Goal: Transaction & Acquisition: Purchase product/service

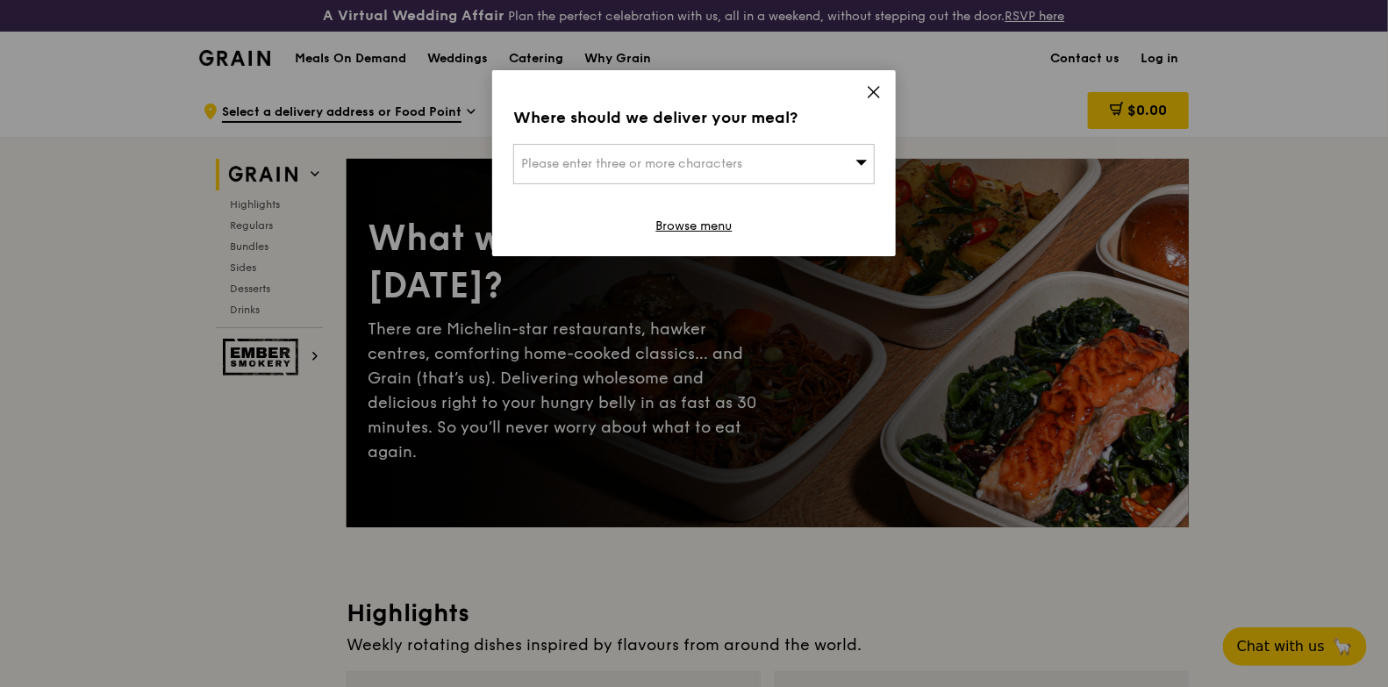
click at [802, 166] on div "Please enter three or more characters" at bounding box center [693, 164] width 361 height 40
type input "738100"
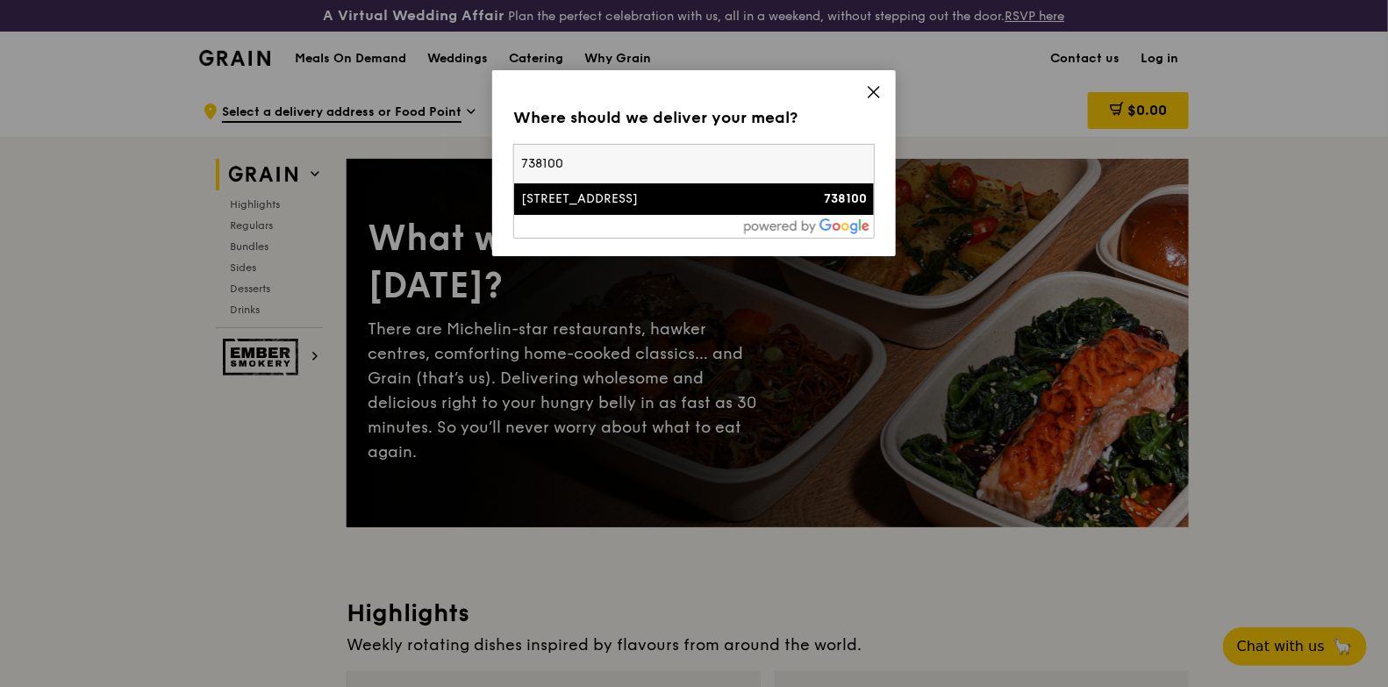
click at [830, 204] on strong "738100" at bounding box center [845, 198] width 43 height 15
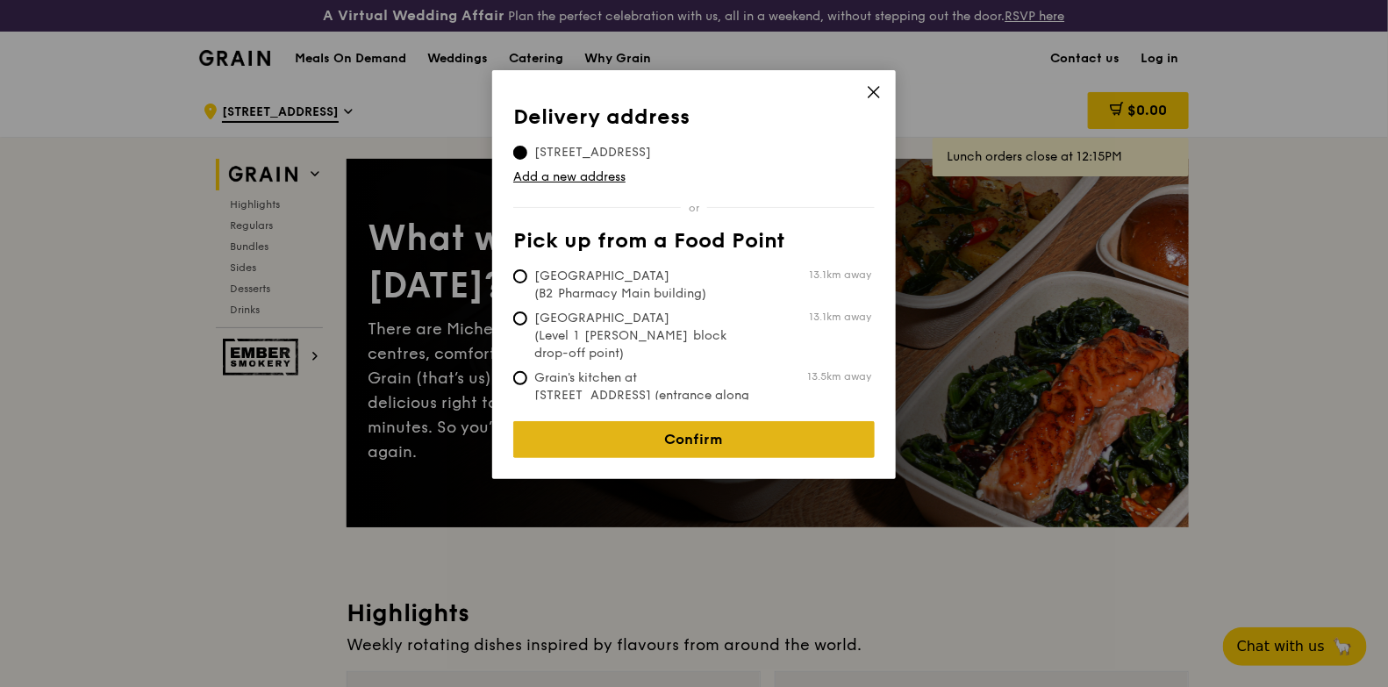
click at [659, 432] on link "Confirm" at bounding box center [693, 439] width 361 height 37
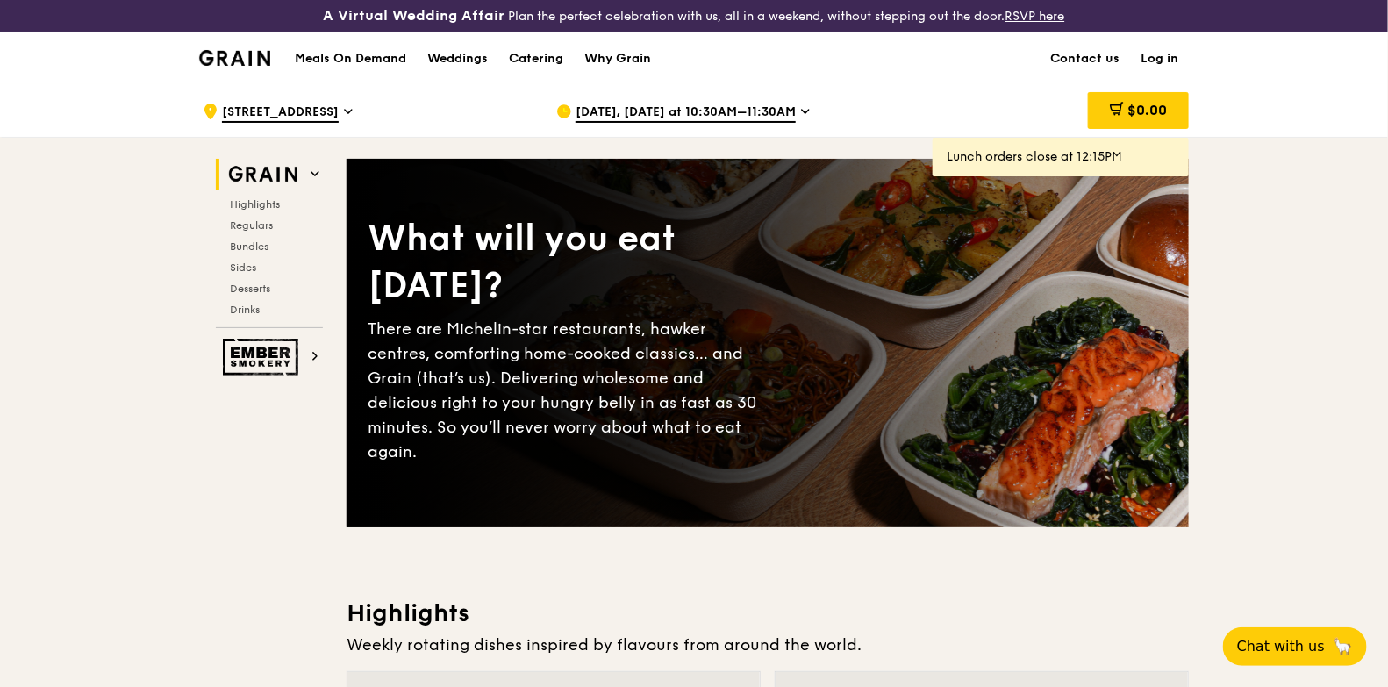
click at [653, 117] on span "[DATE], [DATE] at 10:30AM–11:30AM" at bounding box center [685, 113] width 220 height 19
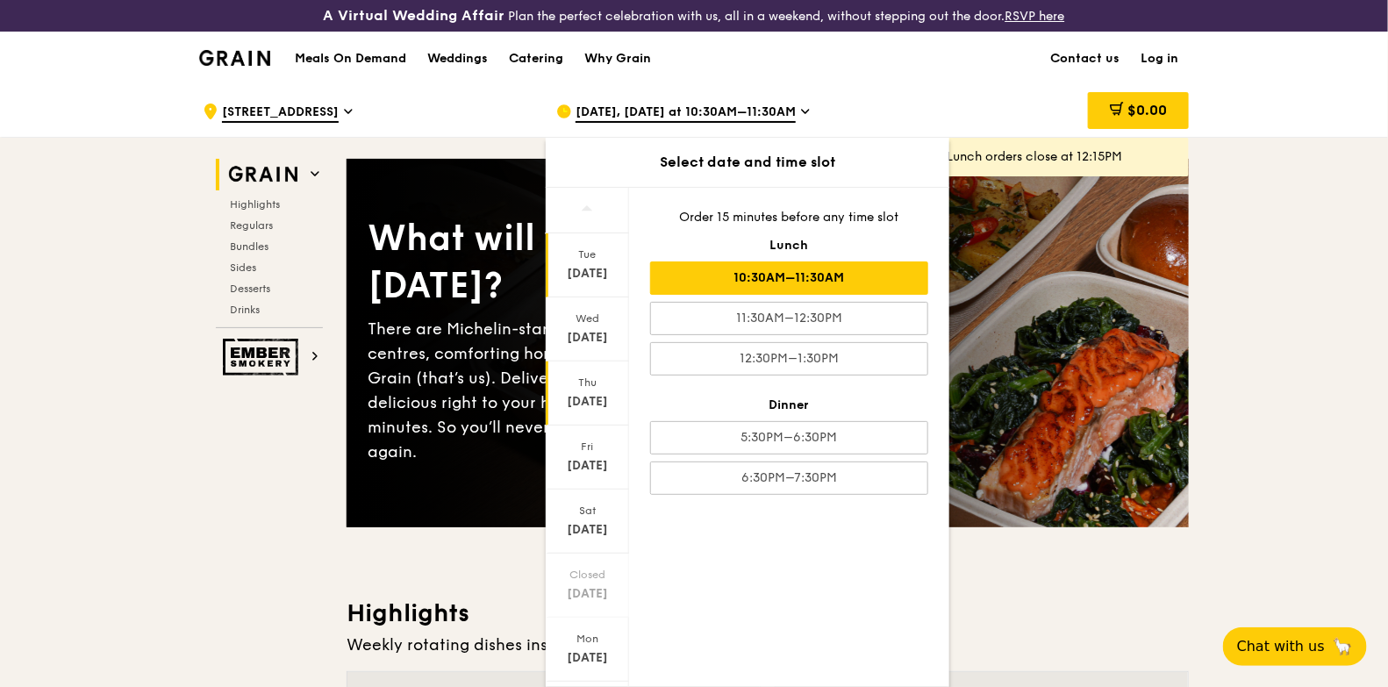
click at [603, 395] on div "Sep 25" at bounding box center [587, 402] width 78 height 18
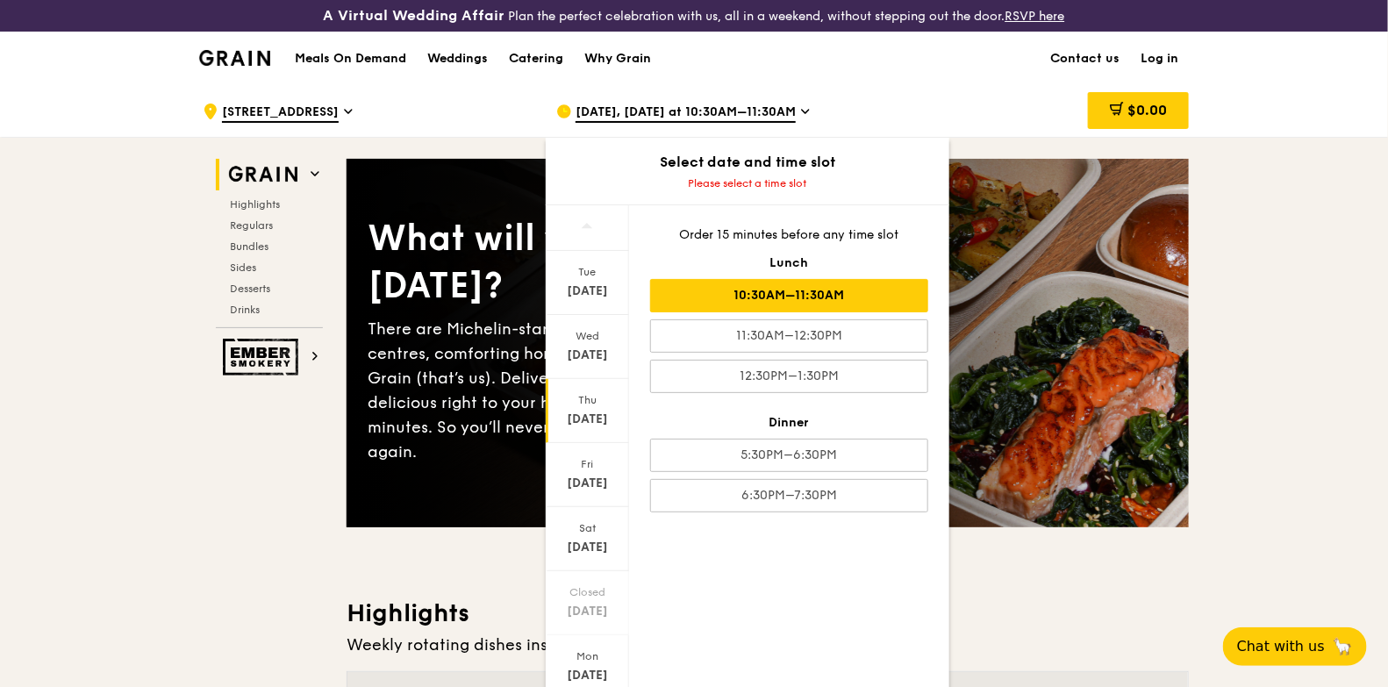
click at [832, 301] on div "10:30AM–11:30AM" at bounding box center [789, 295] width 278 height 33
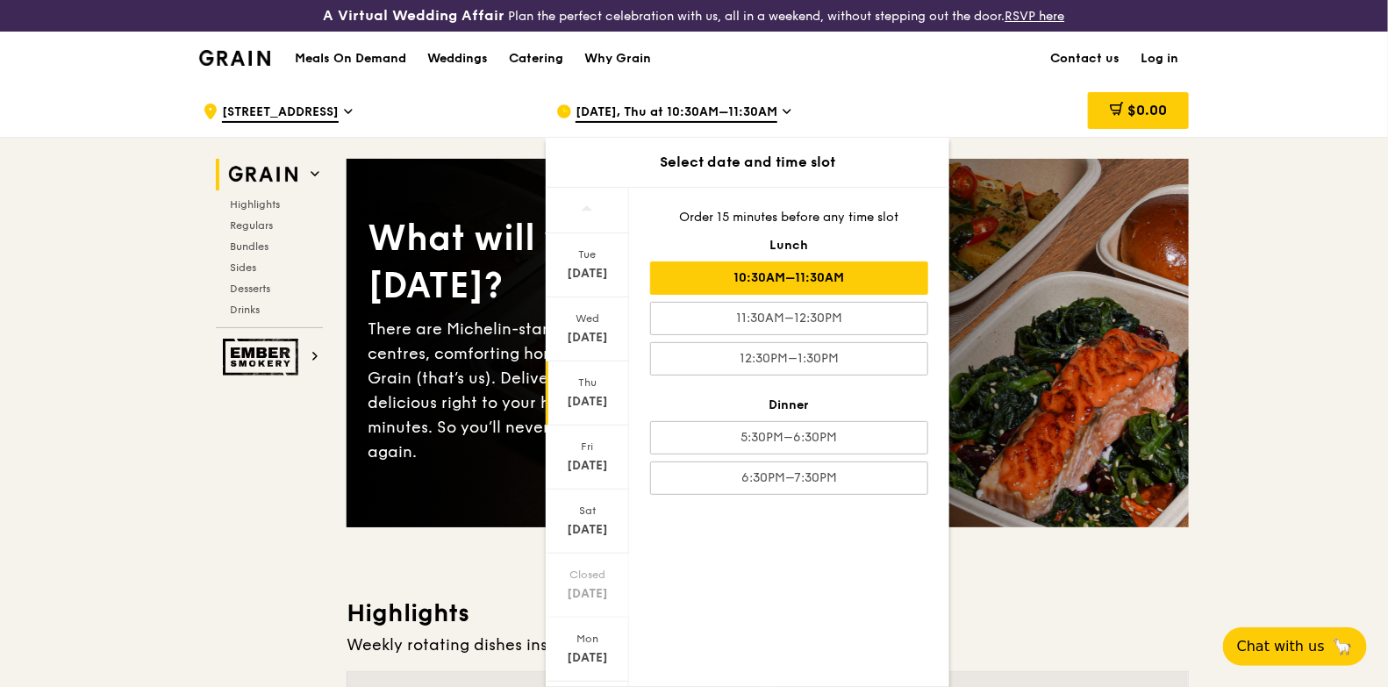
click at [776, 115] on div "Sep 25, Thu at 10:30AM–11:30AM" at bounding box center [718, 111] width 325 height 53
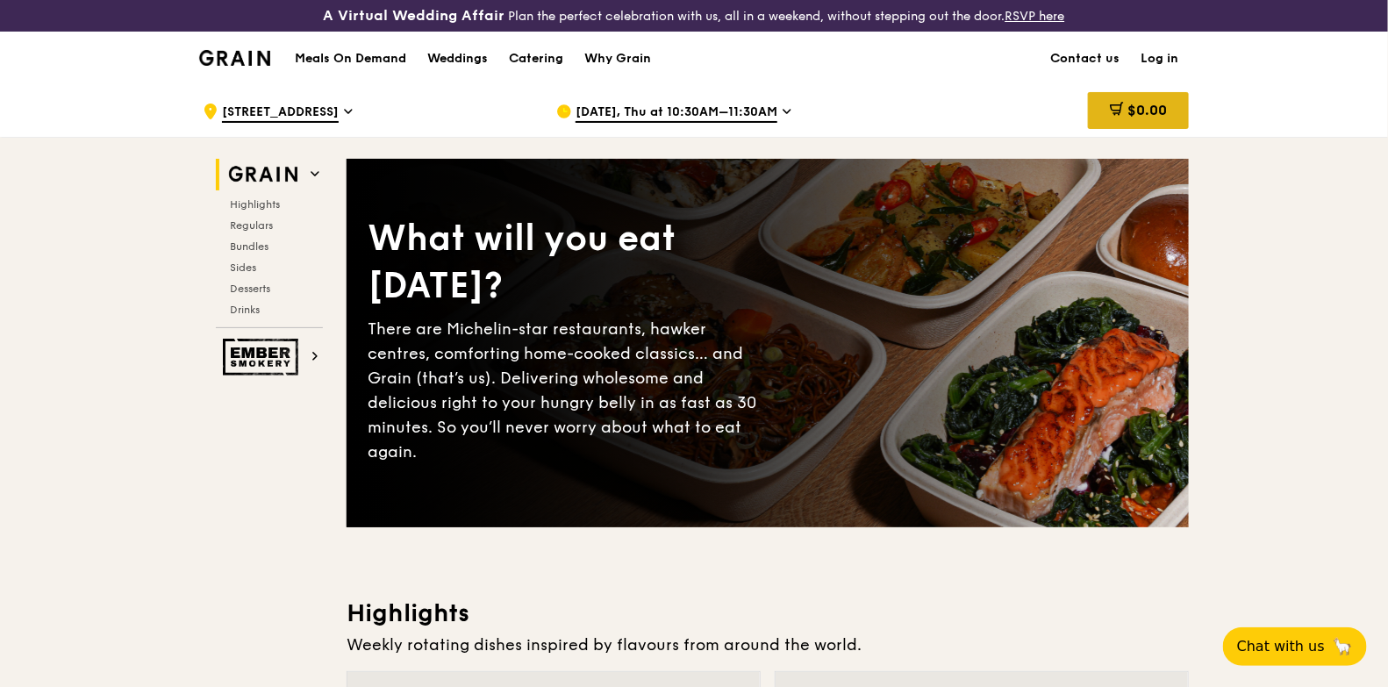
click at [1119, 98] on div "$0.00" at bounding box center [1138, 110] width 101 height 37
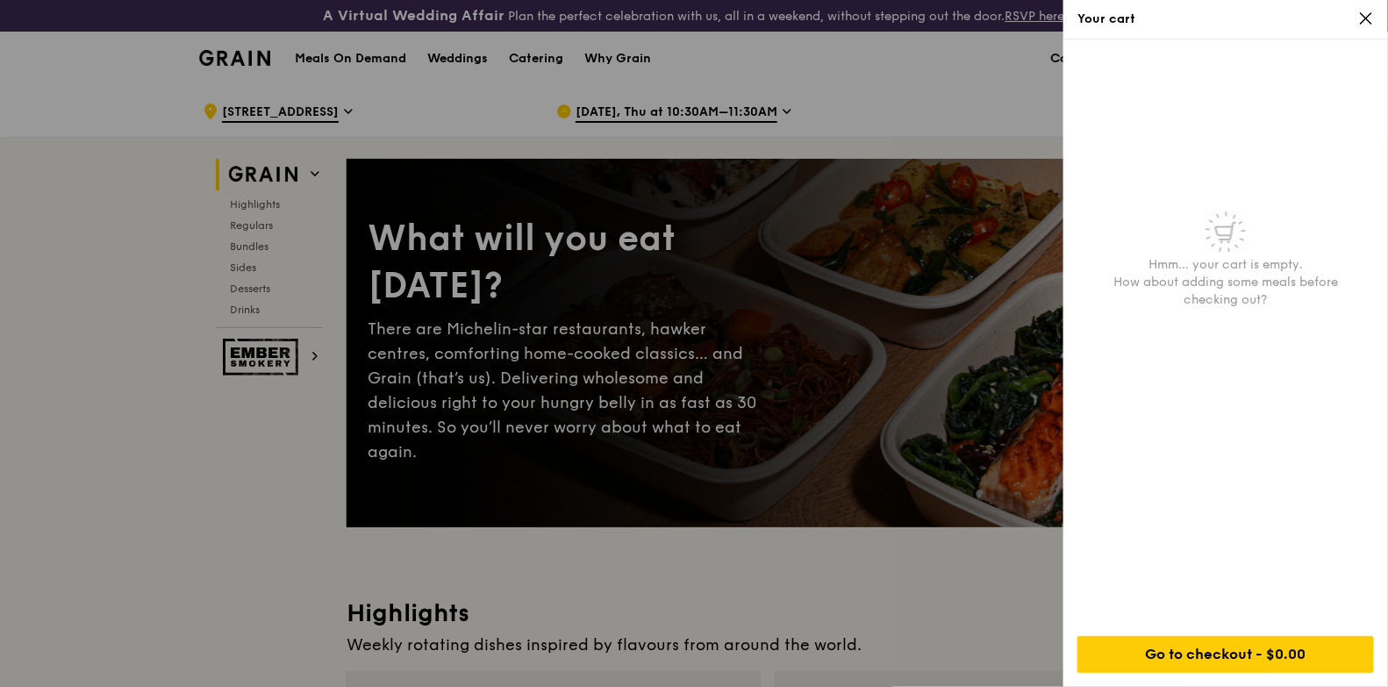
click at [914, 101] on div at bounding box center [694, 343] width 1388 height 687
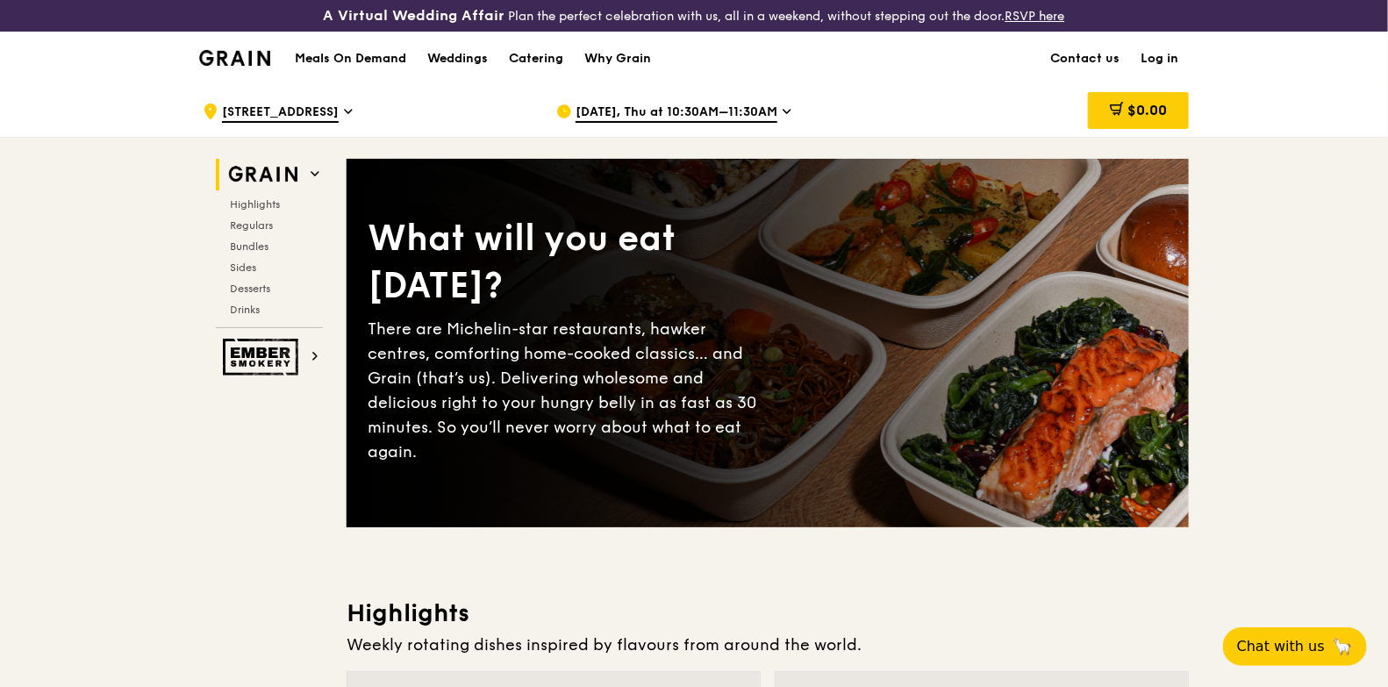
drag, startPoint x: 1150, startPoint y: 93, endPoint x: 1147, endPoint y: 68, distance: 25.6
click at [1150, 93] on div "$0.00" at bounding box center [1138, 110] width 101 height 37
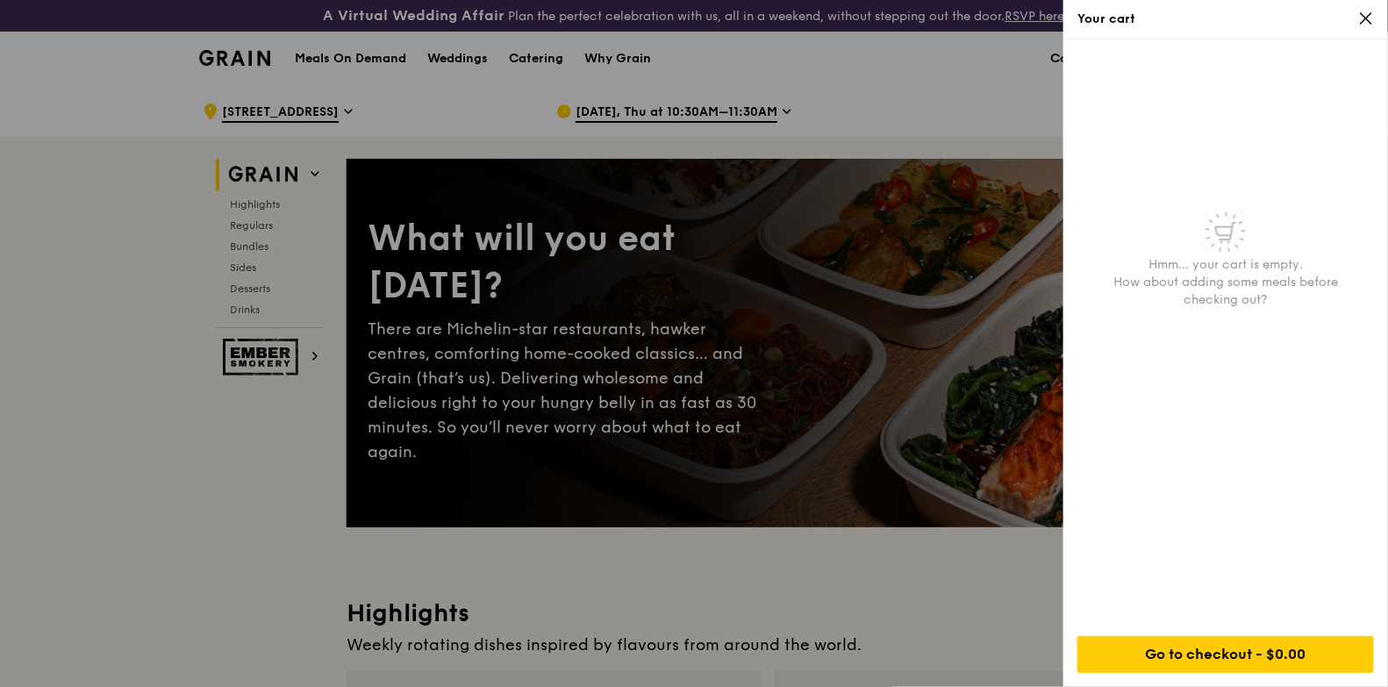
click at [904, 116] on div at bounding box center [694, 343] width 1388 height 687
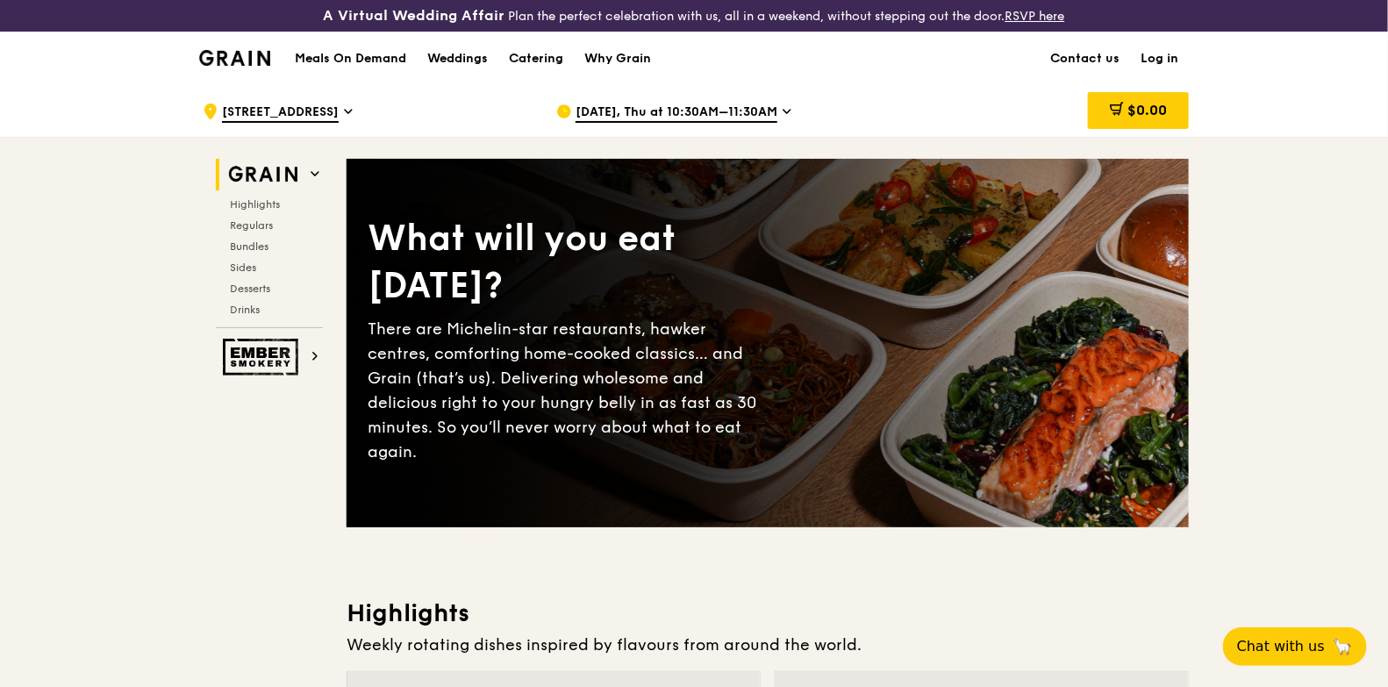
click at [1150, 56] on link "Log in" at bounding box center [1159, 58] width 59 height 53
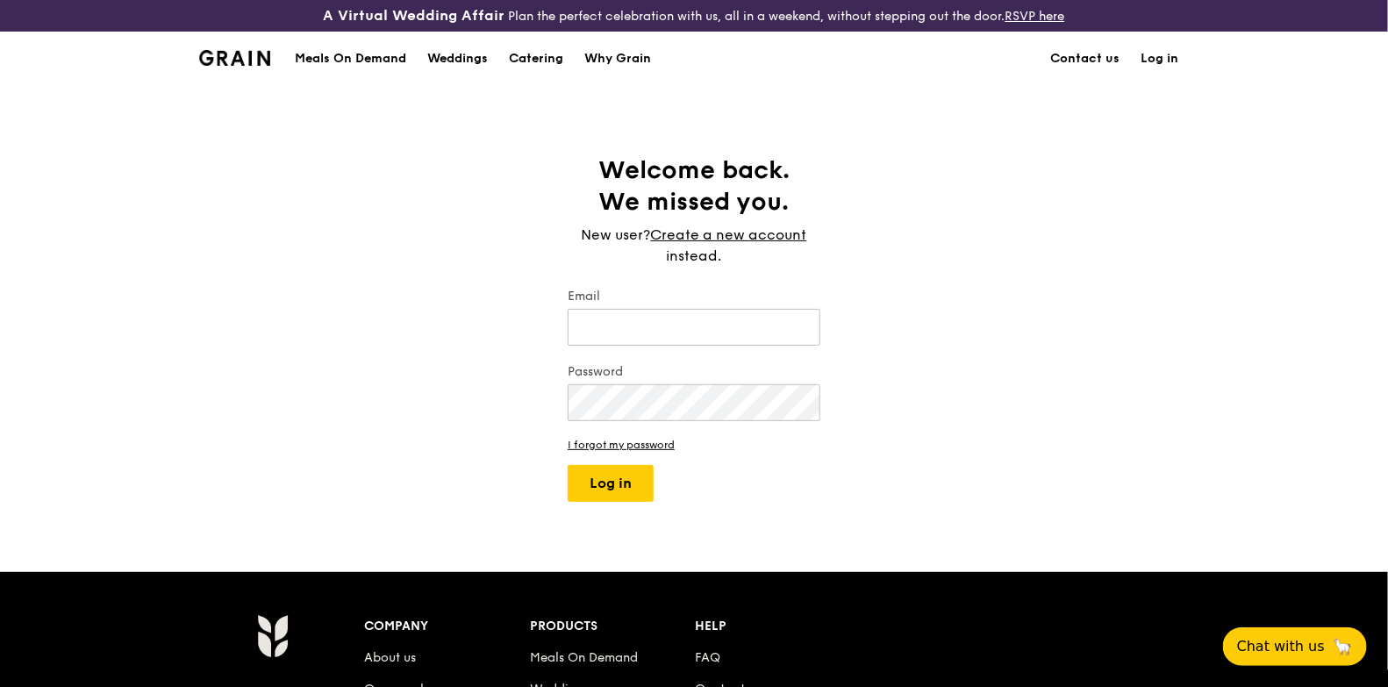
type input "asyraf@edmundoptics.com.sg"
click at [617, 469] on button "Log in" at bounding box center [611, 483] width 86 height 37
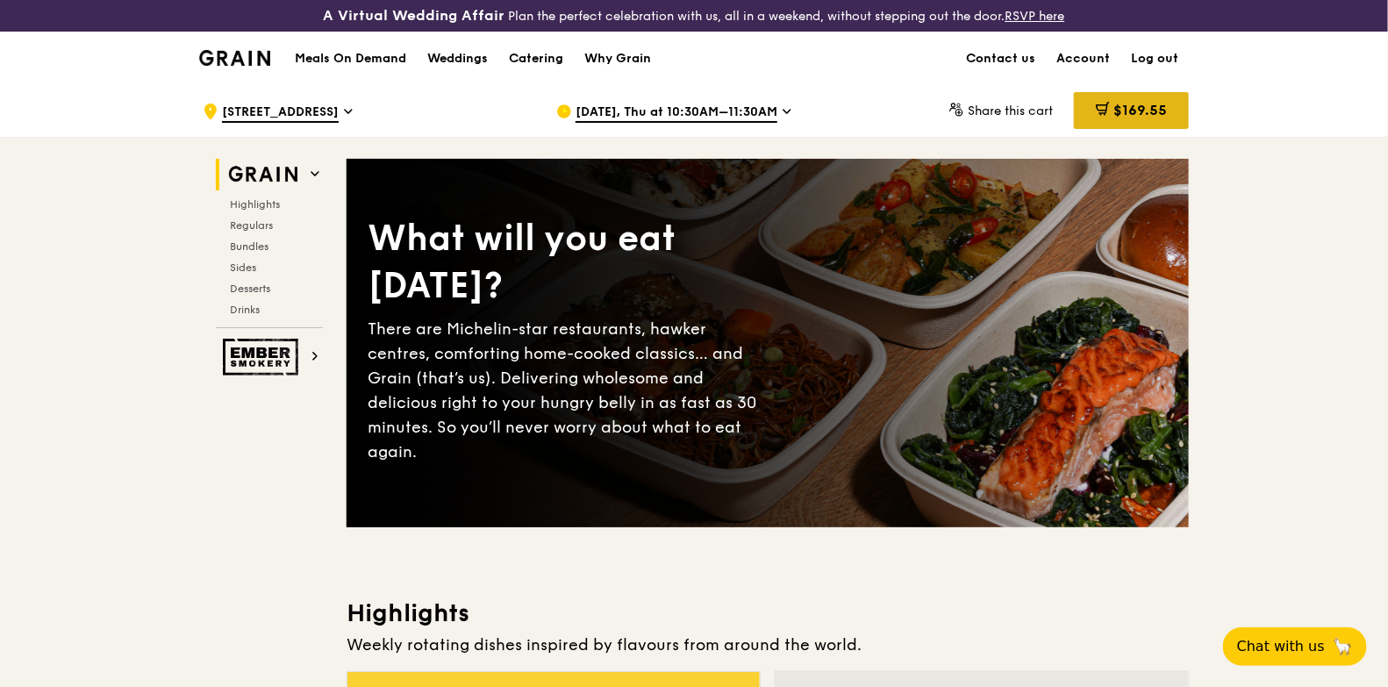
click at [1106, 99] on div "$169.55" at bounding box center [1131, 110] width 115 height 37
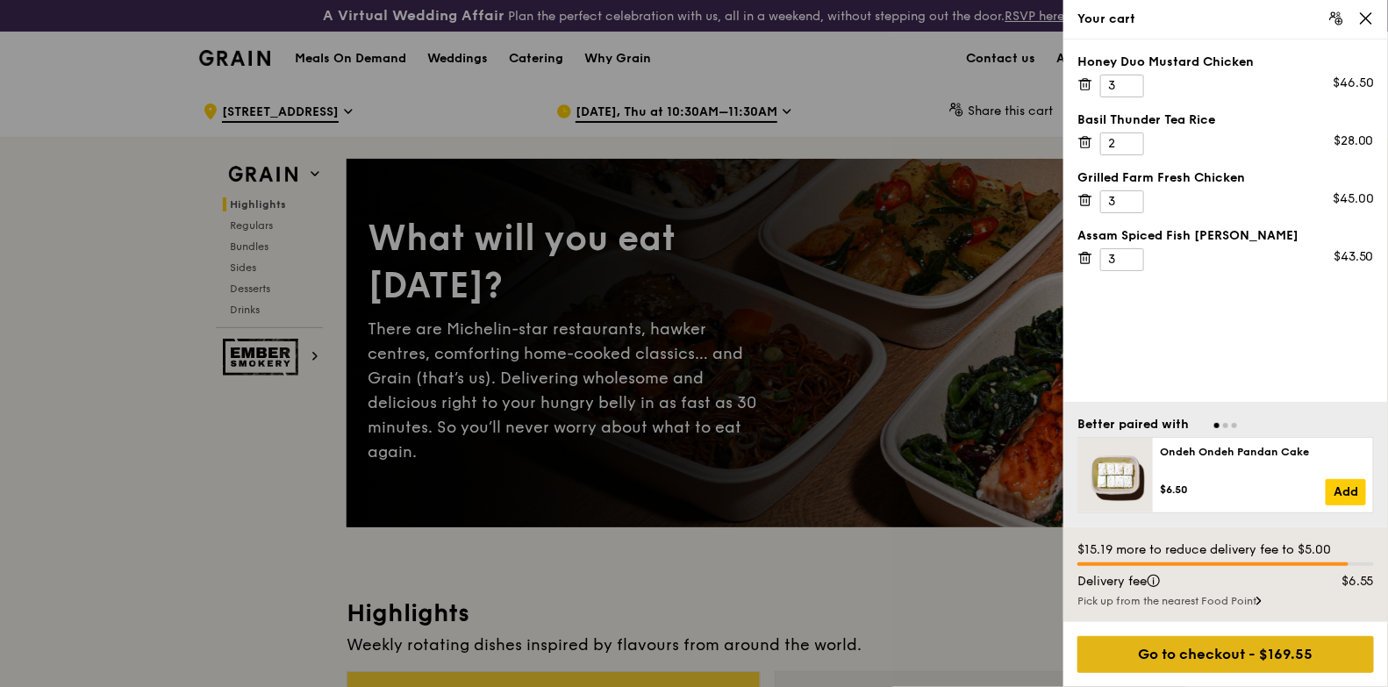
click at [1200, 646] on div "Go to checkout - $169.55" at bounding box center [1225, 654] width 296 height 37
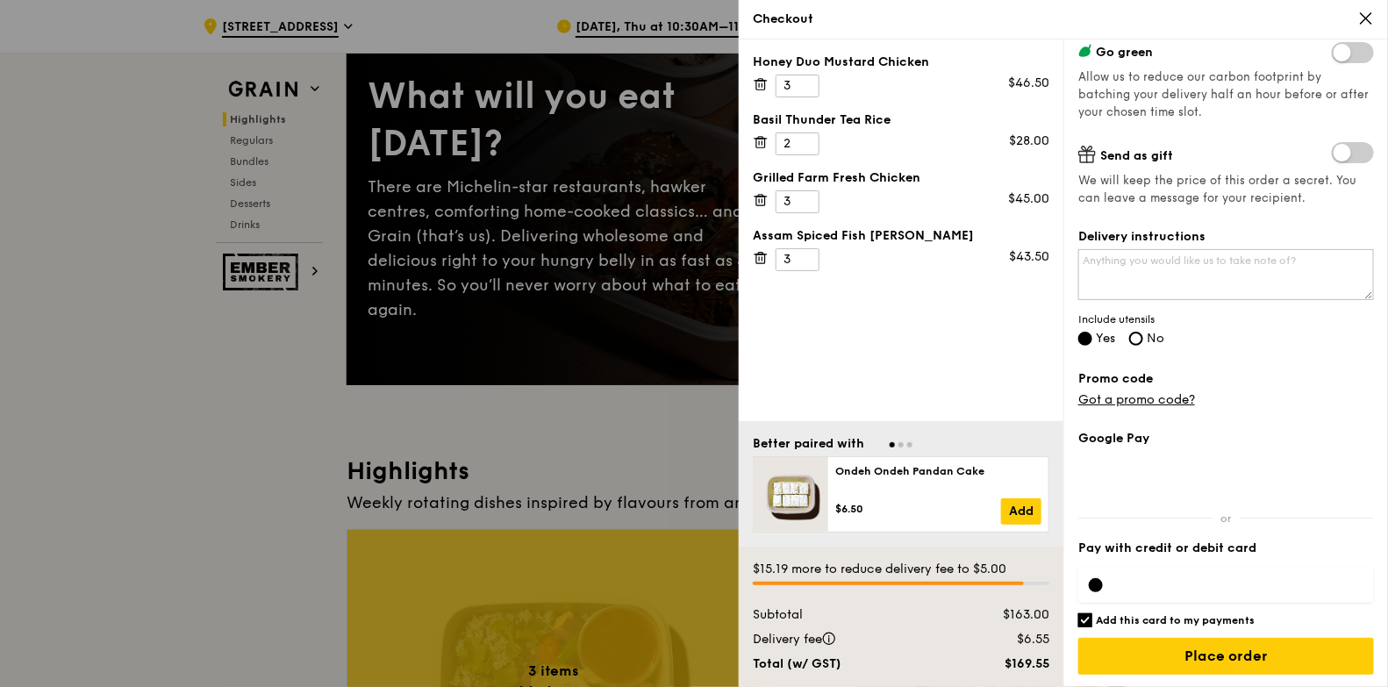
scroll to position [219, 0]
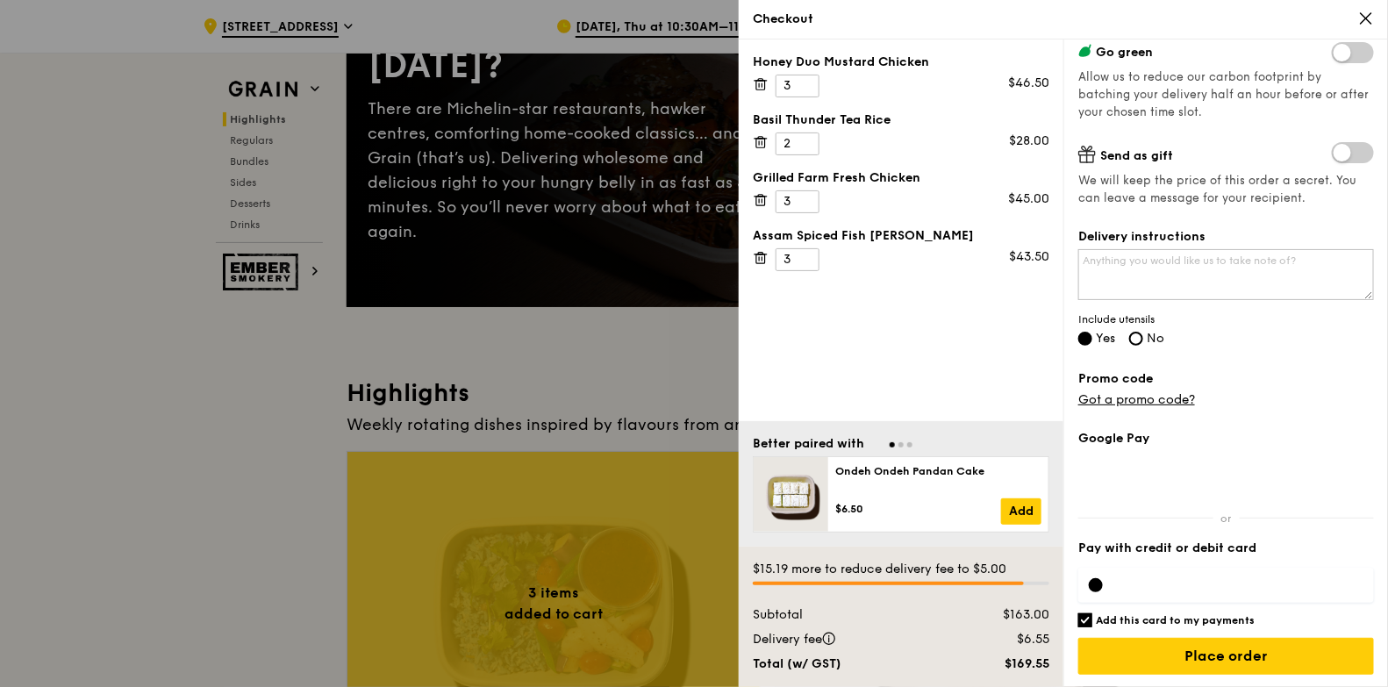
click at [1154, 592] on div at bounding box center [1226, 585] width 296 height 35
click at [1170, 594] on div at bounding box center [1226, 585] width 296 height 35
click at [1170, 590] on div at bounding box center [1226, 585] width 296 height 35
click at [1080, 614] on input "Add this card to my payments" at bounding box center [1085, 620] width 14 height 14
checkbox input "false"
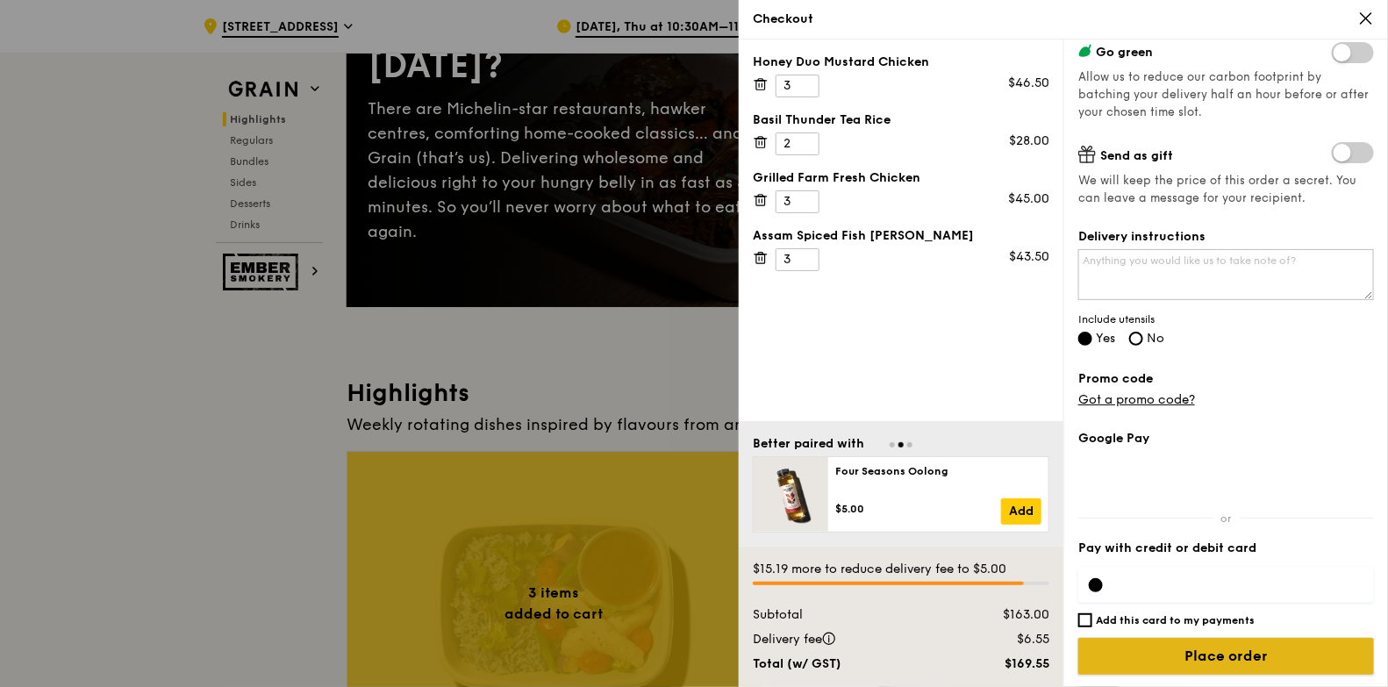
click at [1149, 652] on input "Place order" at bounding box center [1226, 656] width 296 height 37
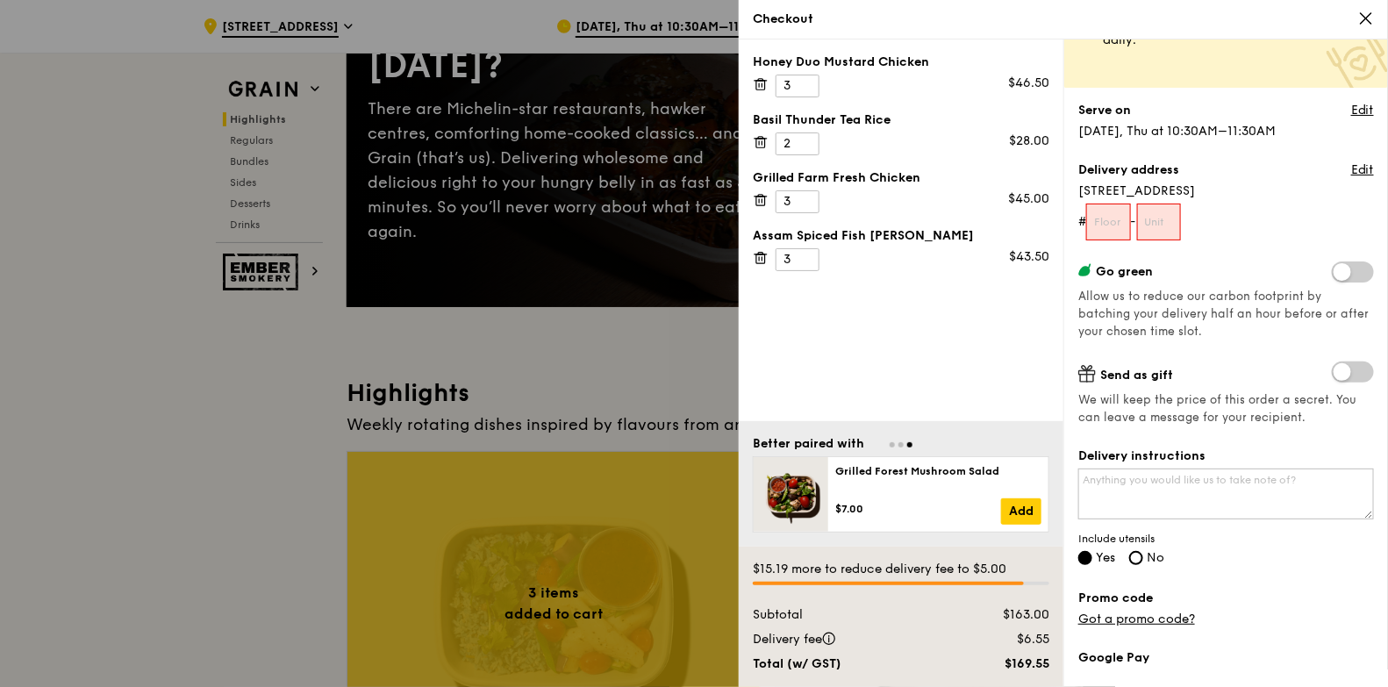
scroll to position [0, 0]
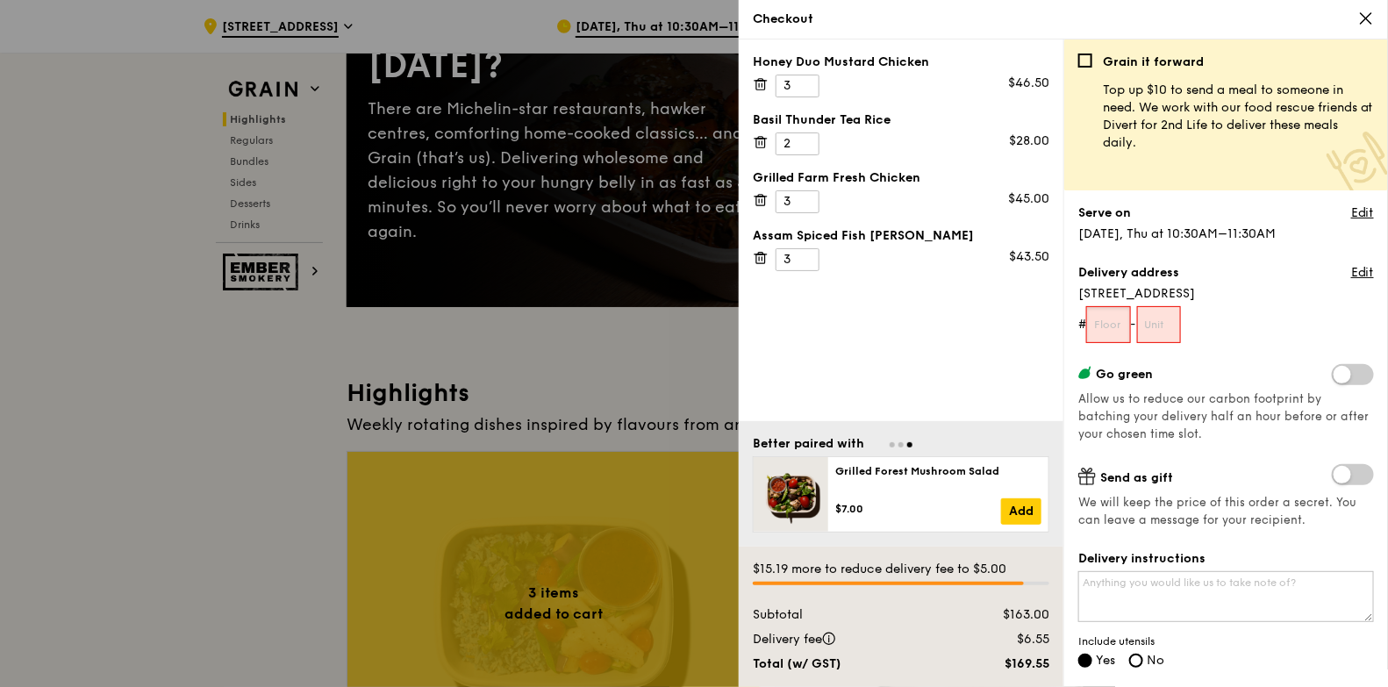
click at [1119, 330] on input "text" at bounding box center [1108, 324] width 45 height 37
type input "04"
click at [1175, 315] on input "text" at bounding box center [1159, 324] width 45 height 37
click at [1163, 317] on input "04-00" at bounding box center [1159, 324] width 45 height 37
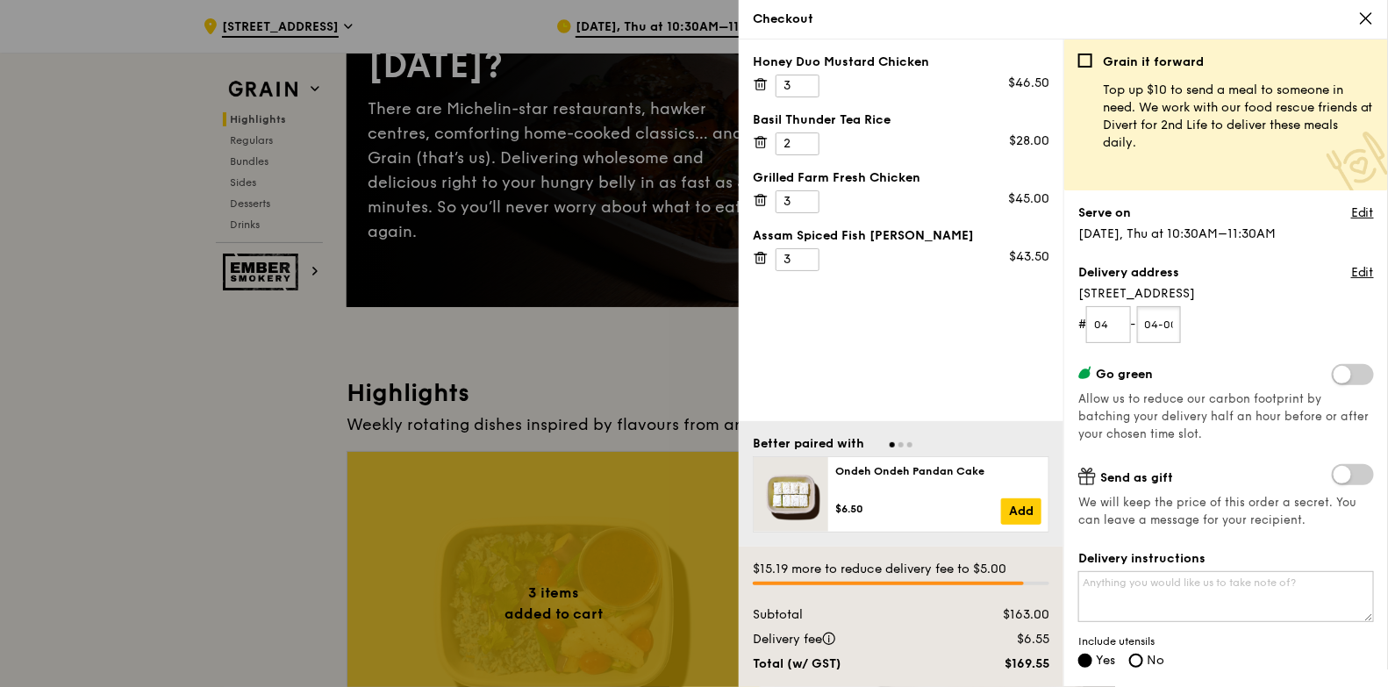
click at [1163, 317] on input "04-00" at bounding box center [1159, 324] width 45 height 37
type input "00"
click at [1232, 325] on form "# 04 - 00" at bounding box center [1226, 324] width 296 height 37
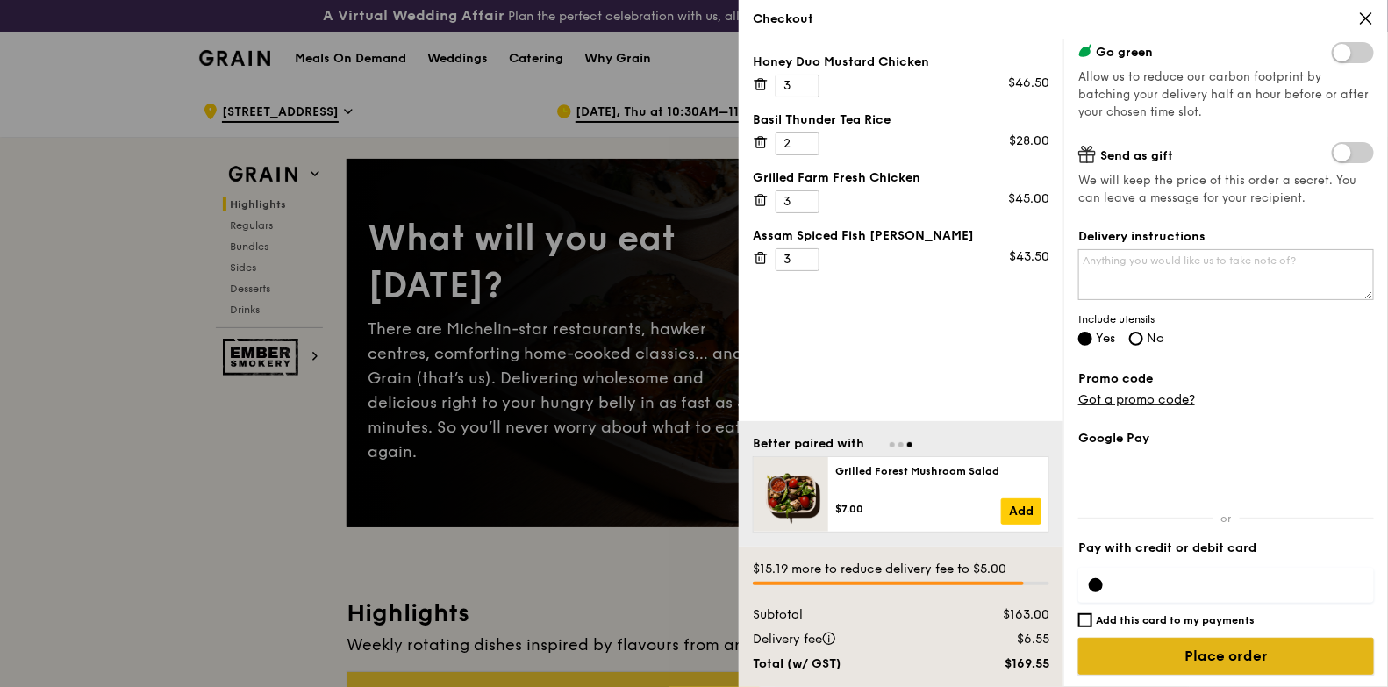
click at [1137, 646] on input "Place order" at bounding box center [1226, 656] width 296 height 37
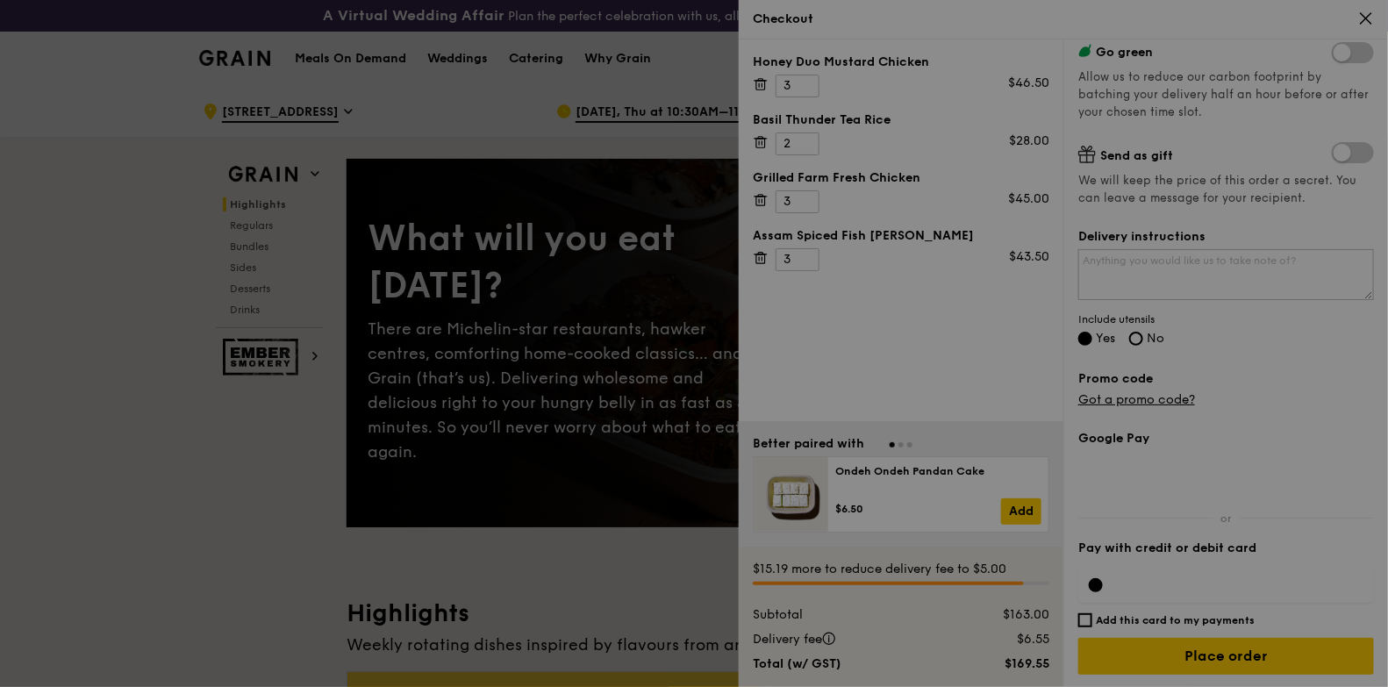
click at [1096, 261] on div at bounding box center [694, 343] width 1388 height 687
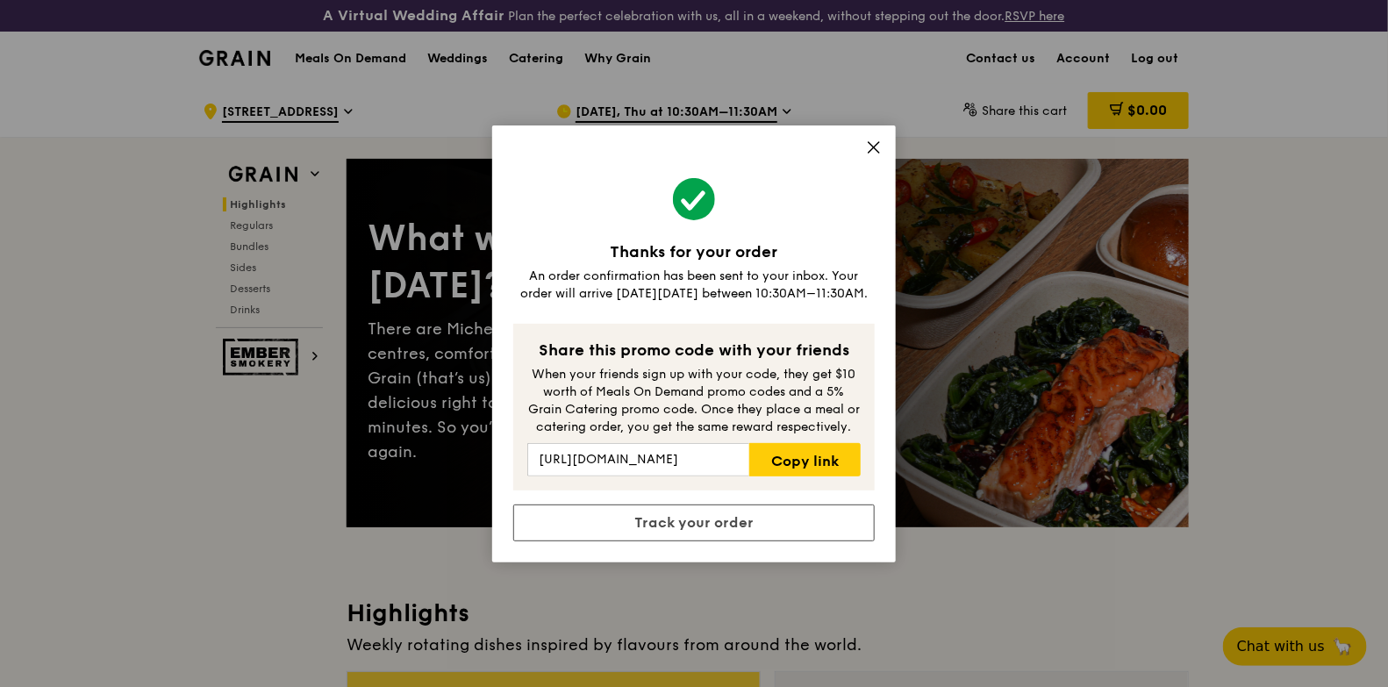
click at [868, 143] on icon at bounding box center [874, 147] width 16 height 16
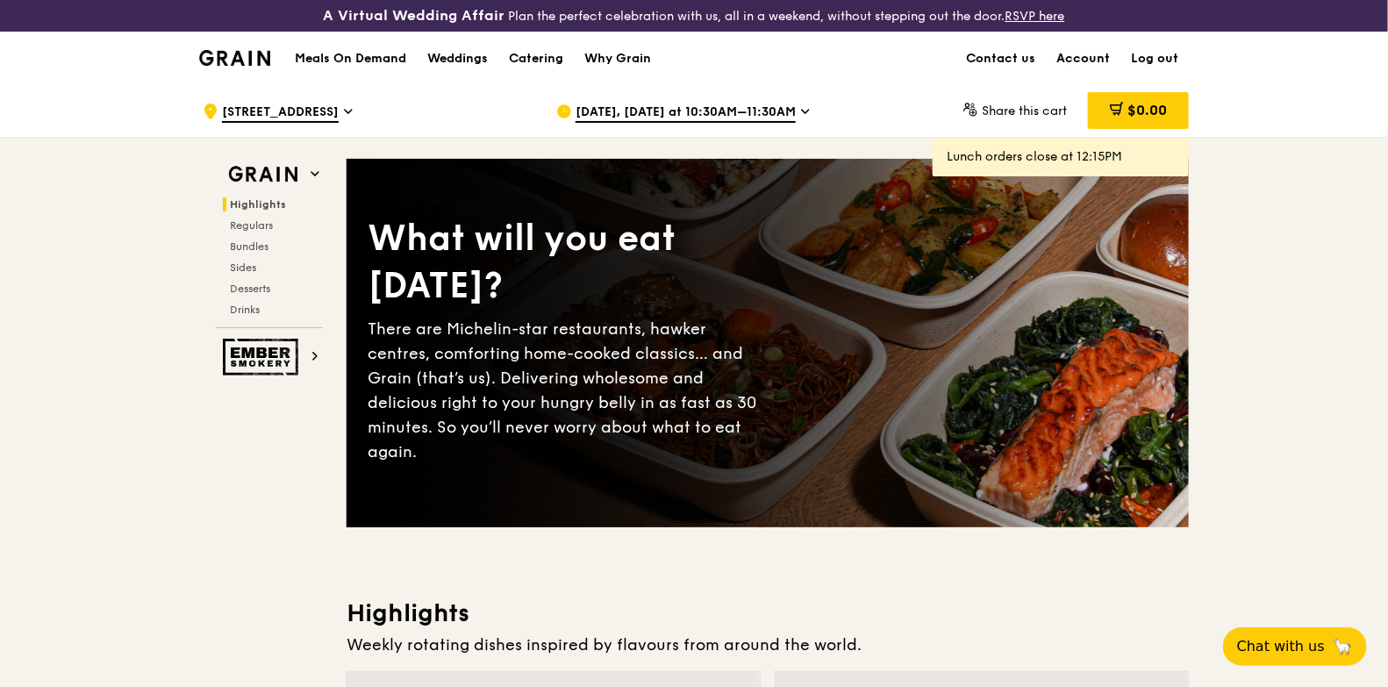
click at [1081, 50] on link "Account" at bounding box center [1083, 58] width 75 height 53
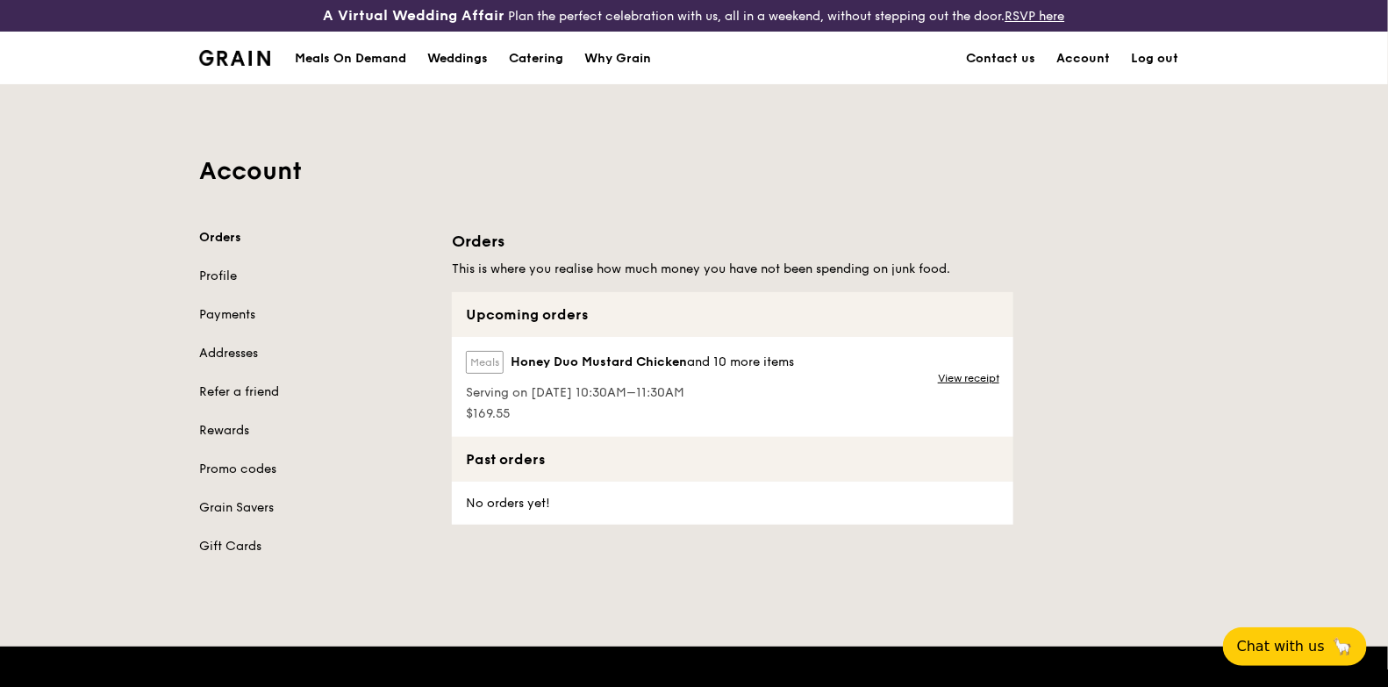
click at [687, 377] on div "Meals Honey Duo Mustard Chicken and 10 more items" at bounding box center [630, 366] width 328 height 30
drag, startPoint x: 582, startPoint y: 384, endPoint x: 562, endPoint y: 368, distance: 26.2
click at [582, 384] on span "Serving on [DATE] 10:30AM–11:30AM" at bounding box center [630, 393] width 328 height 18
click at [523, 356] on span "Honey Duo Mustard Chicken" at bounding box center [599, 363] width 176 height 18
click at [489, 354] on label "Meals" at bounding box center [485, 362] width 38 height 23
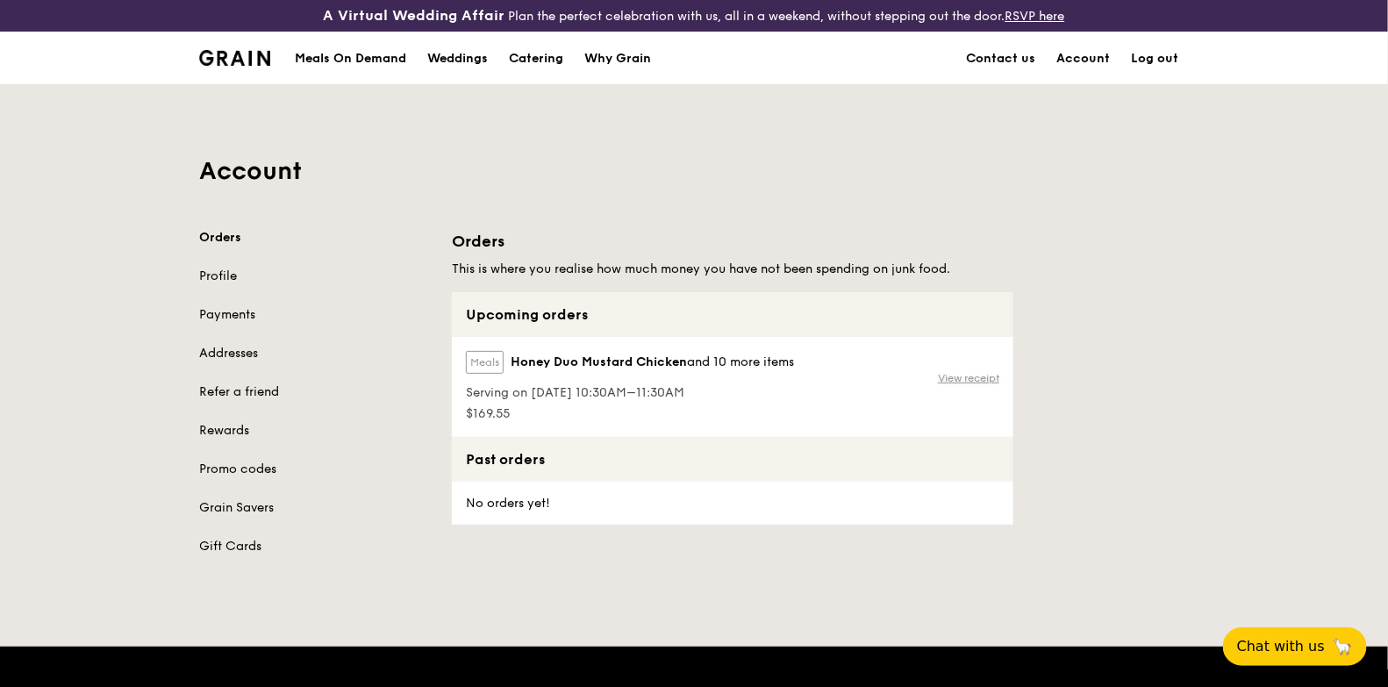
click at [963, 375] on link "View receipt" at bounding box center [968, 378] width 61 height 14
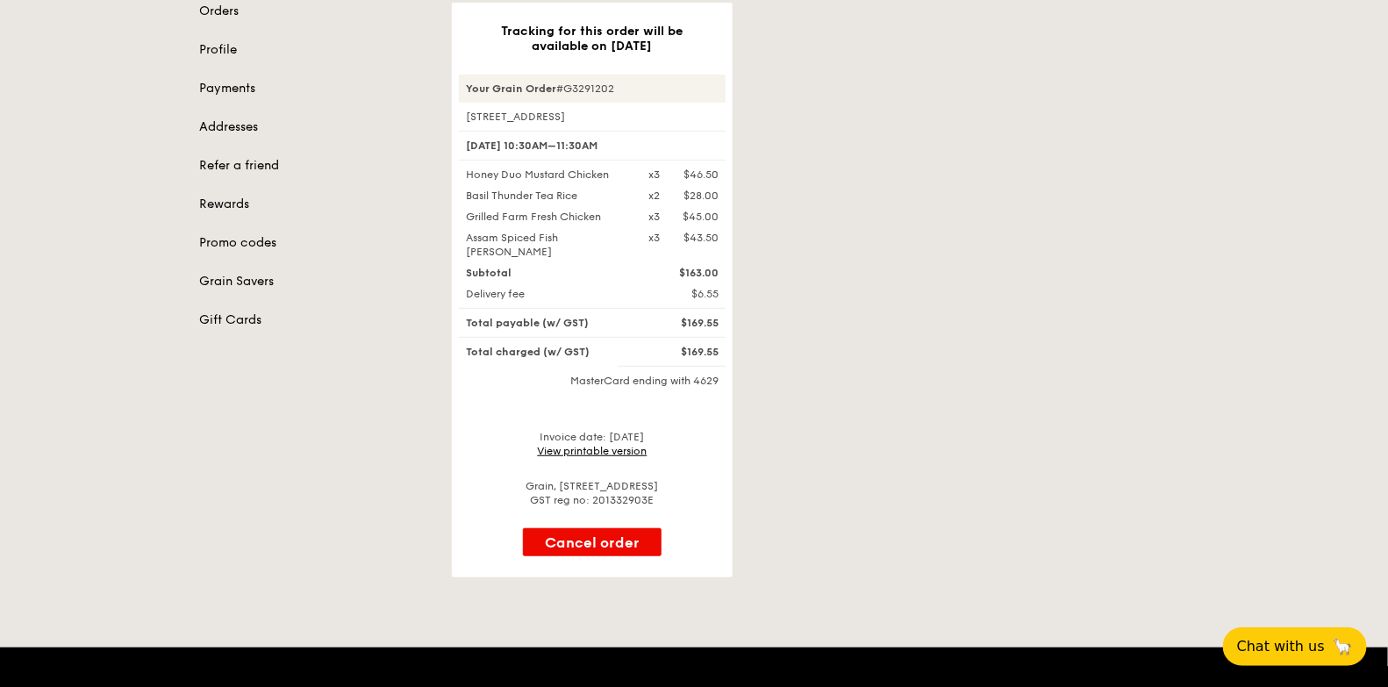
scroll to position [219, 0]
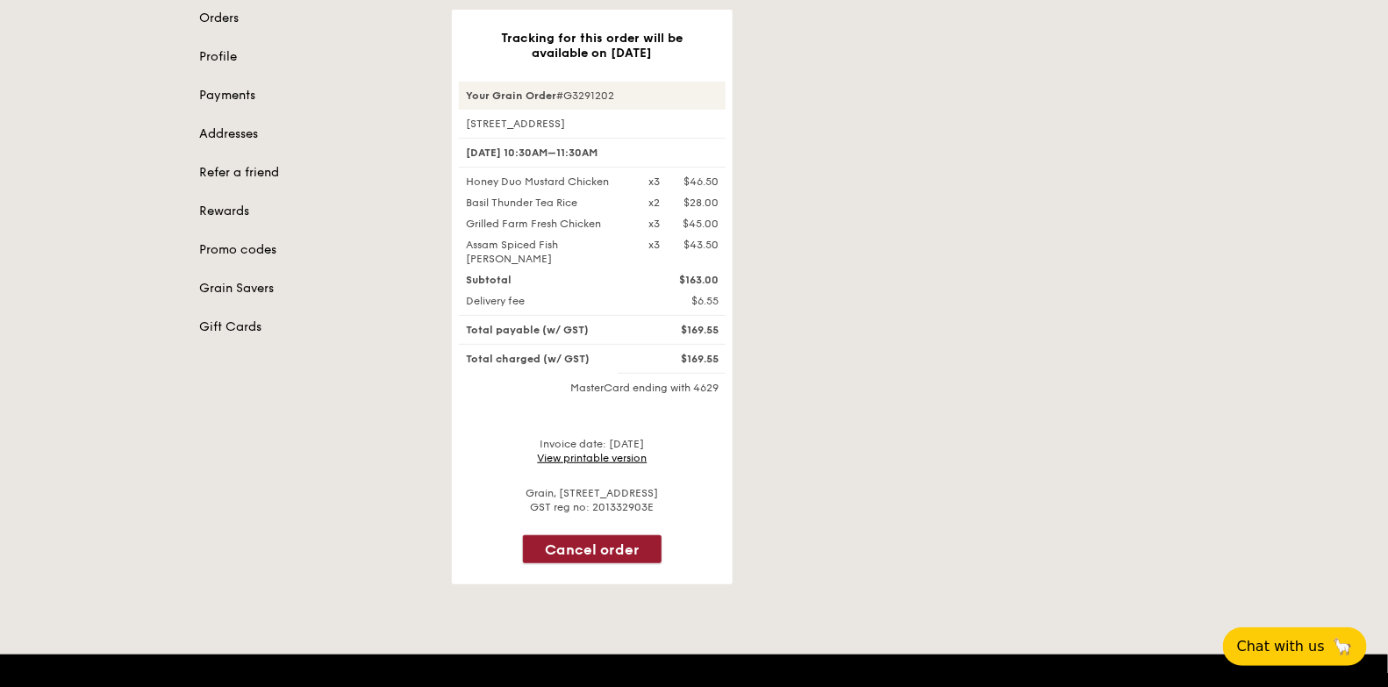
click at [590, 535] on button "Cancel order" at bounding box center [592, 549] width 139 height 28
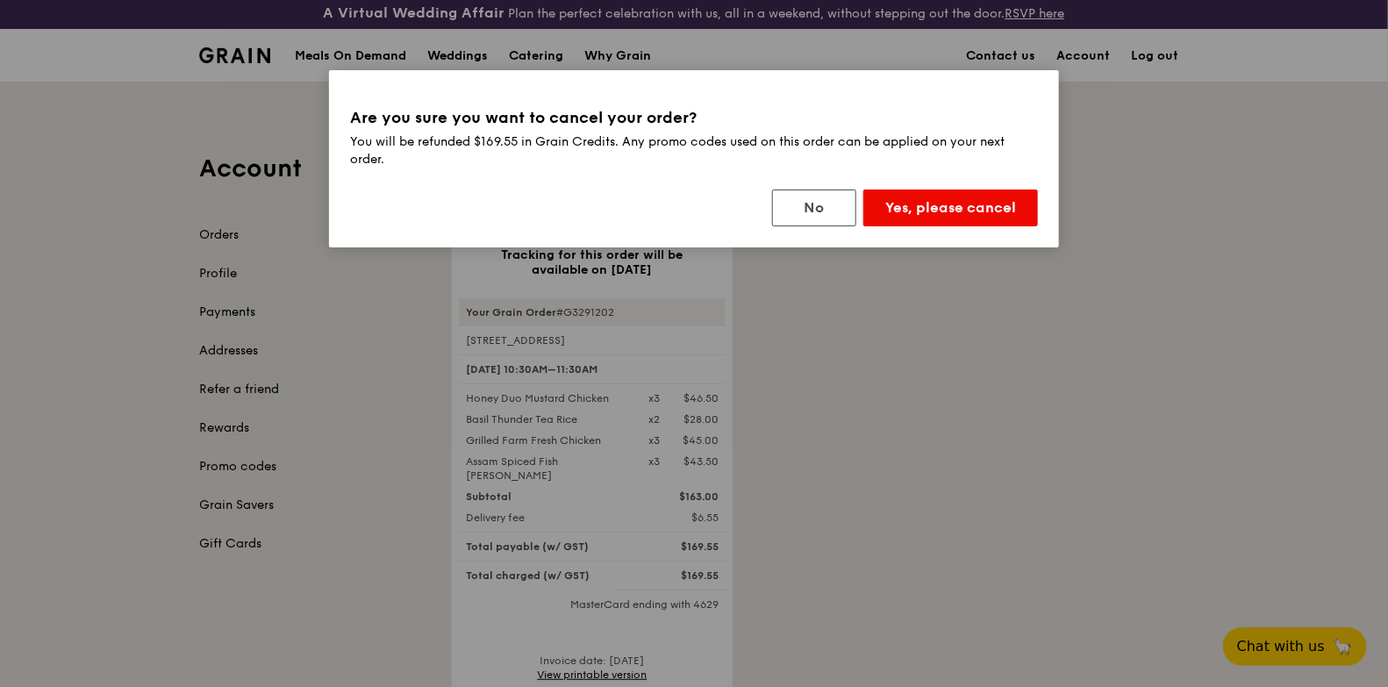
scroll to position [0, 0]
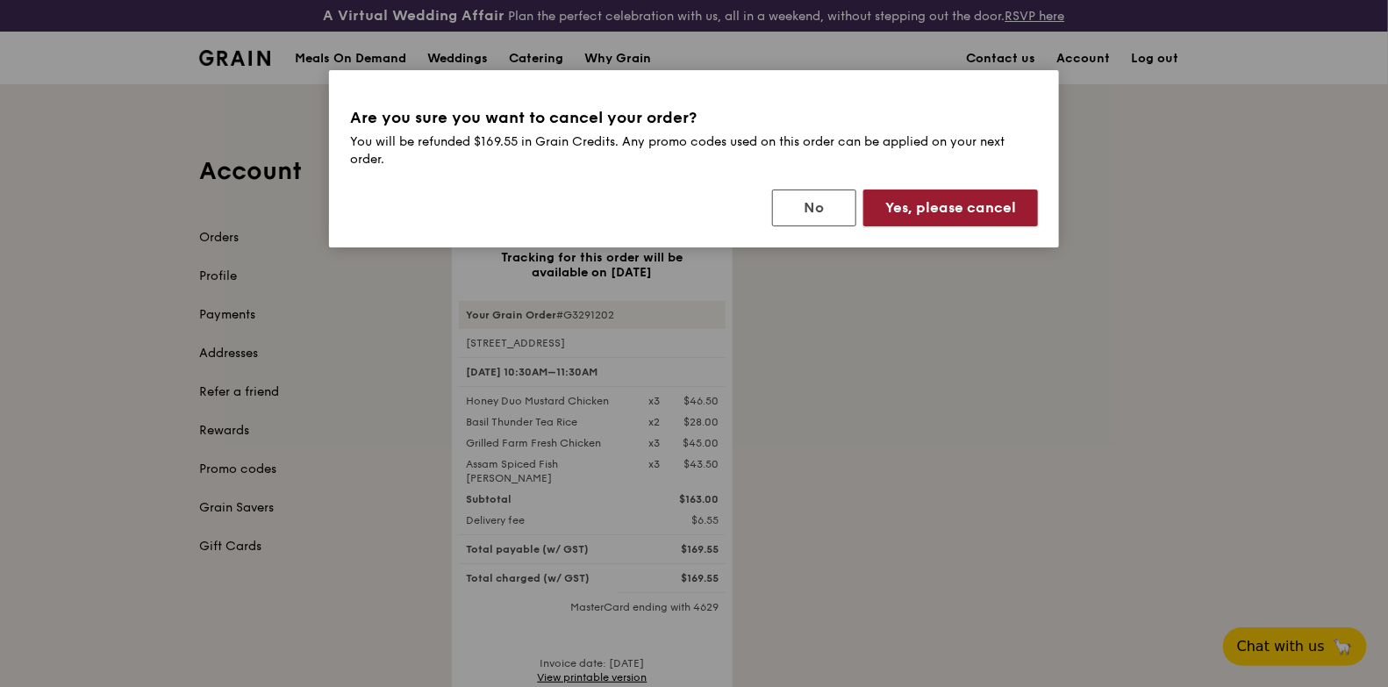
click at [930, 219] on button "Yes, please cancel" at bounding box center [950, 207] width 175 height 37
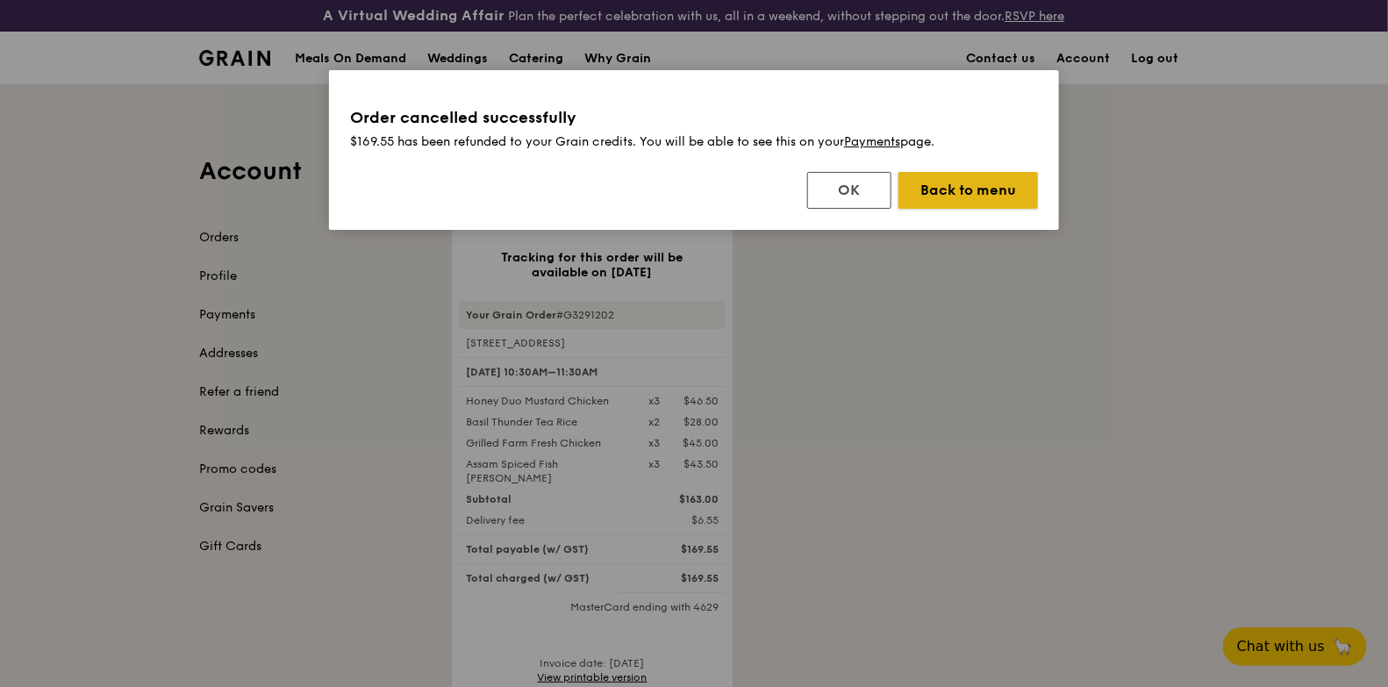
click at [922, 190] on button "Back to menu" at bounding box center [967, 190] width 139 height 37
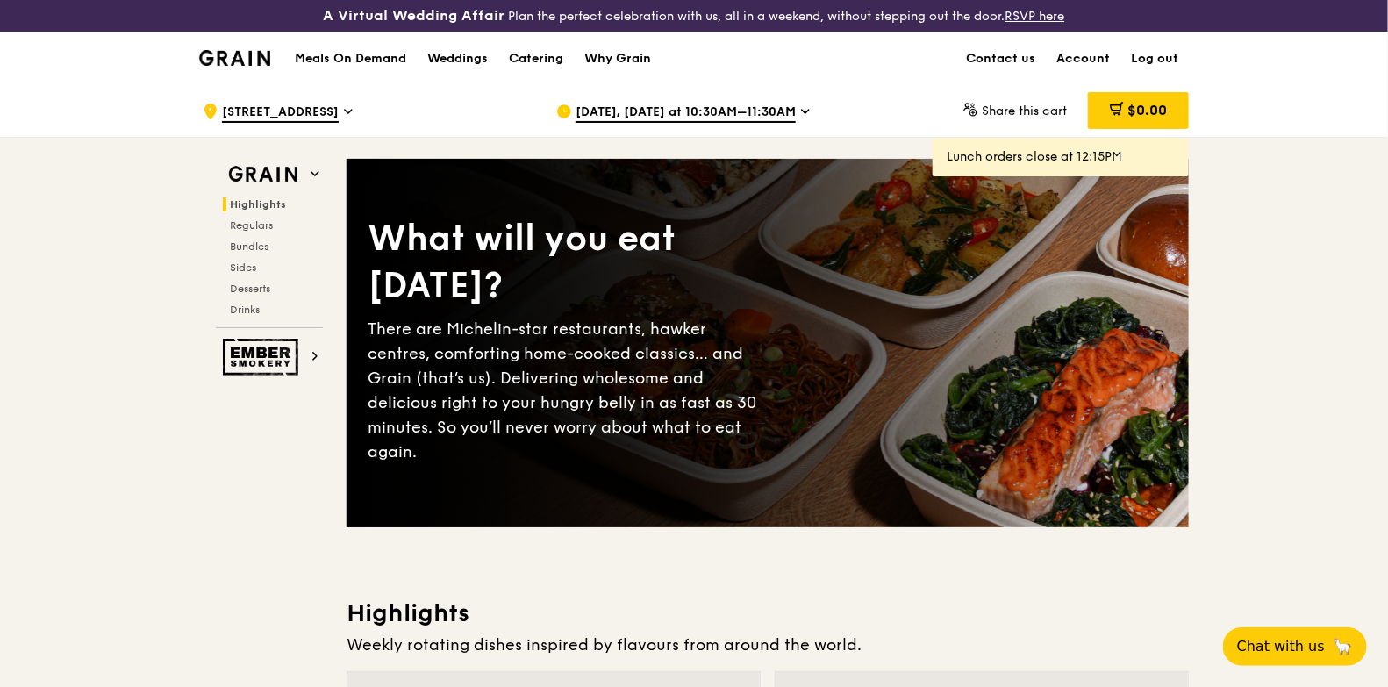
click at [696, 114] on span "[DATE], [DATE] at 10:30AM–11:30AM" at bounding box center [685, 113] width 220 height 19
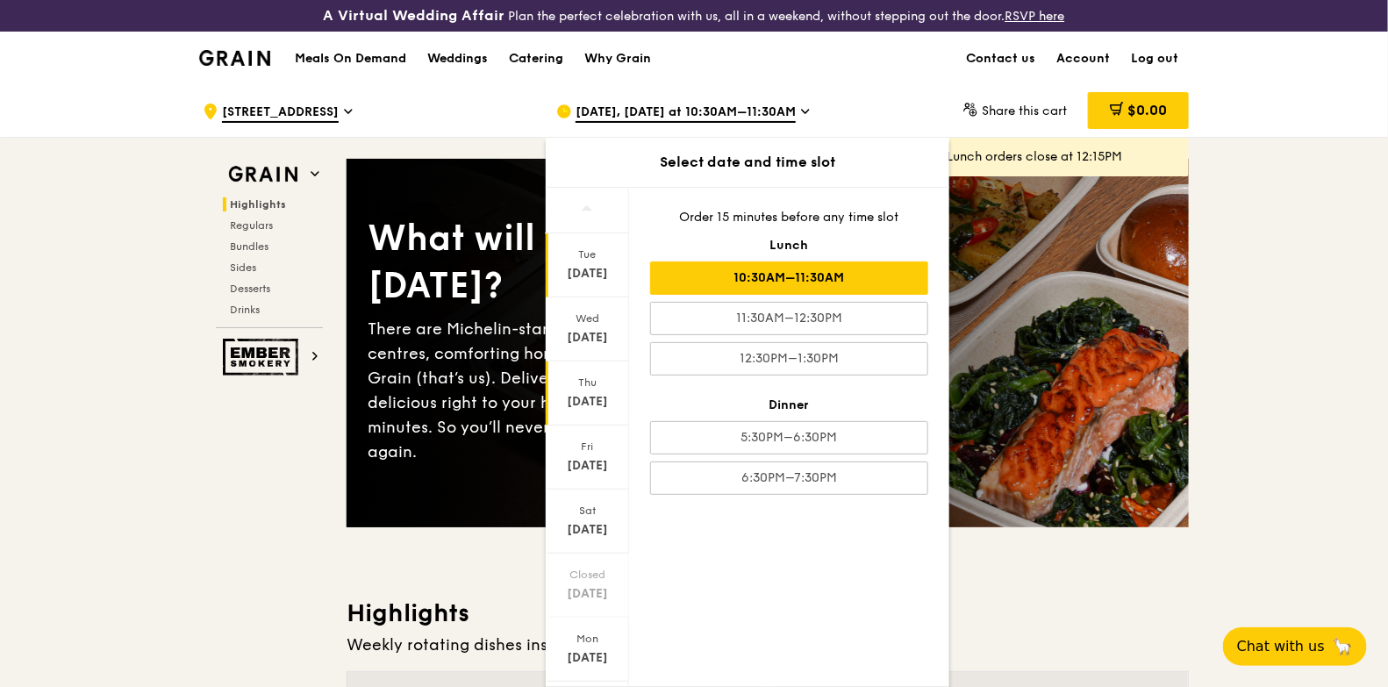
click at [595, 394] on div "Sep 25" at bounding box center [587, 402] width 78 height 18
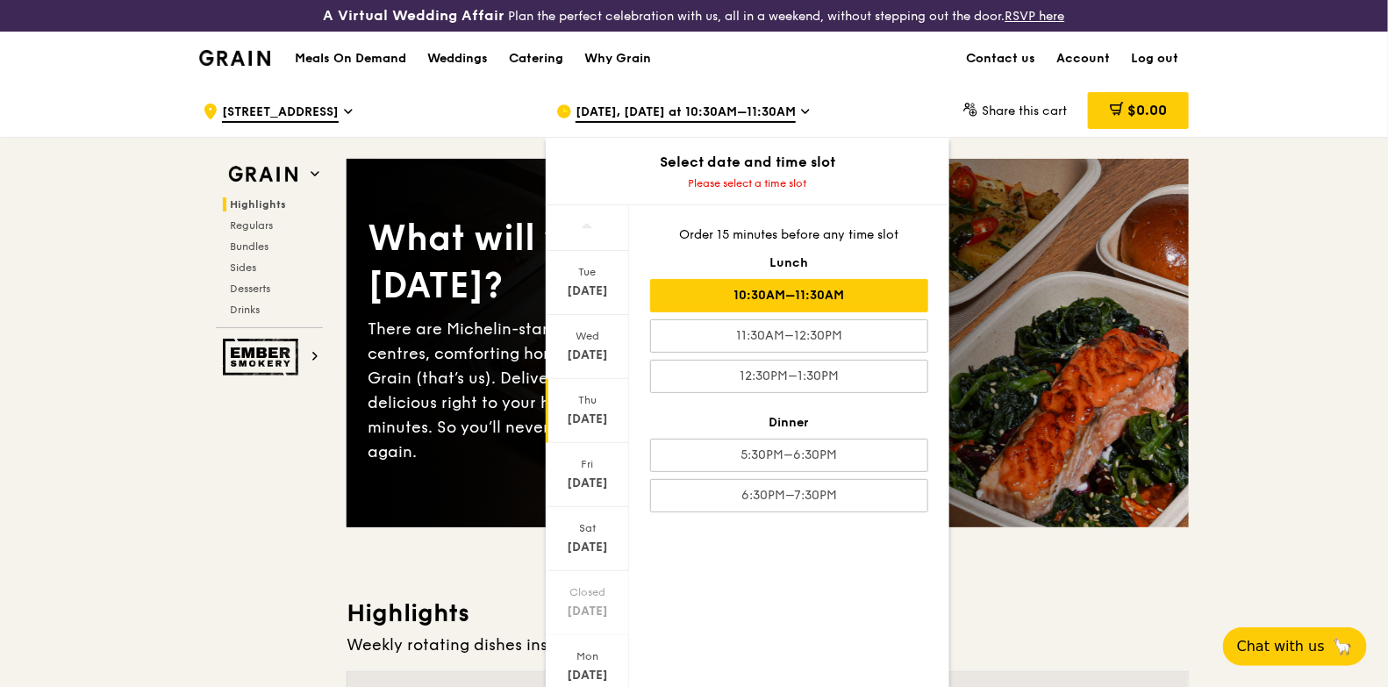
click at [819, 305] on div "10:30AM–11:30AM" at bounding box center [789, 295] width 278 height 33
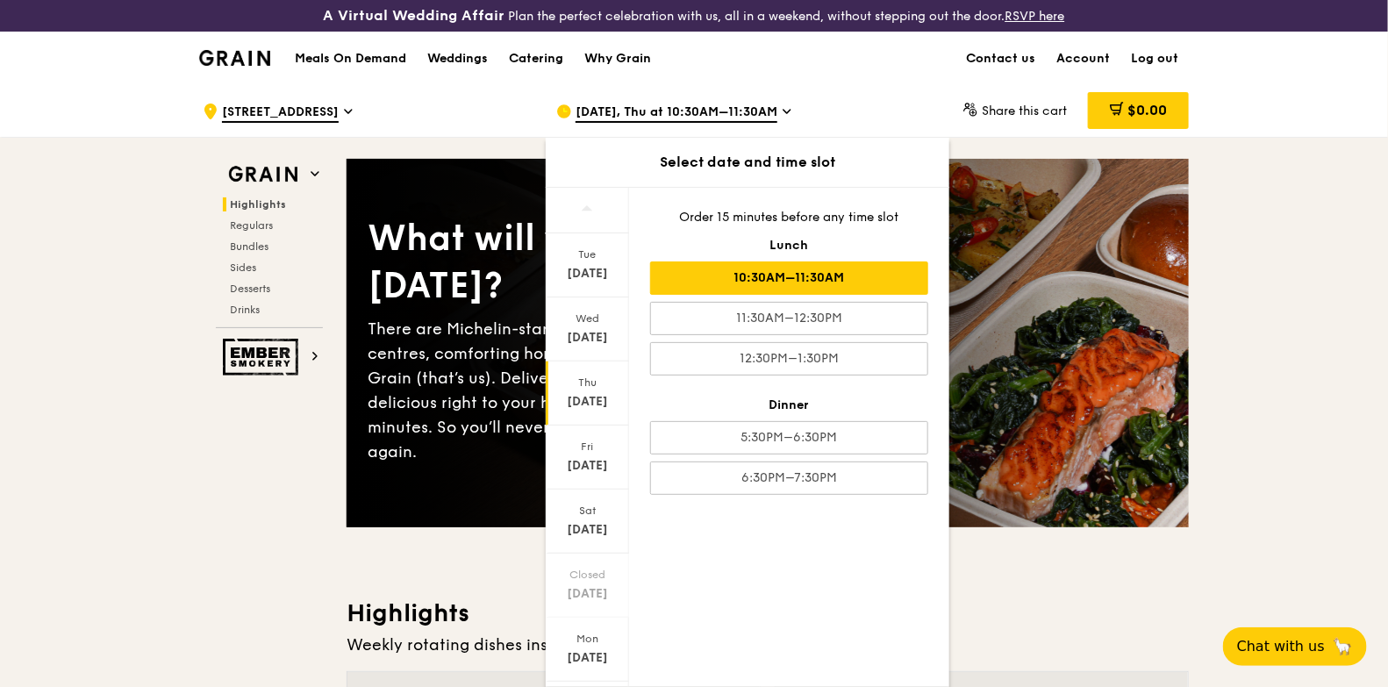
click at [1051, 205] on div "What will you eat today? There are Michelin-star restaurants, hawker centres, c…" at bounding box center [767, 343] width 842 height 298
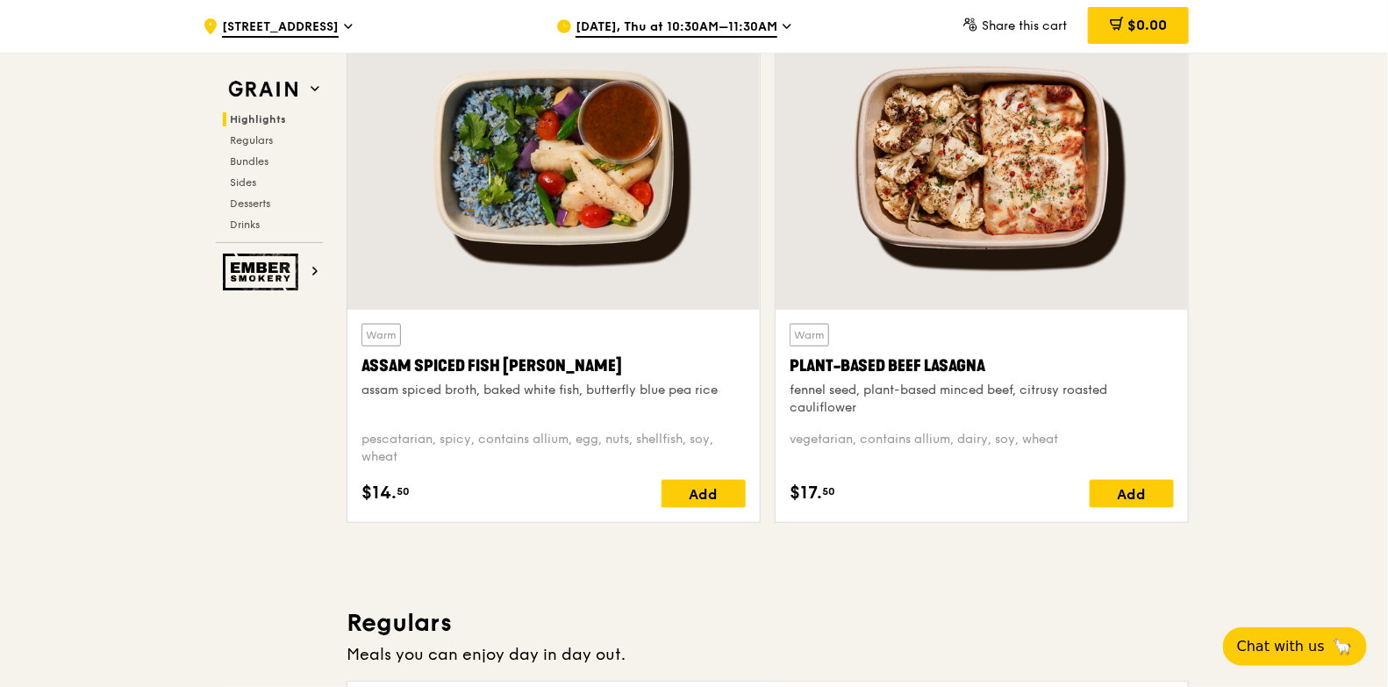
scroll to position [768, 0]
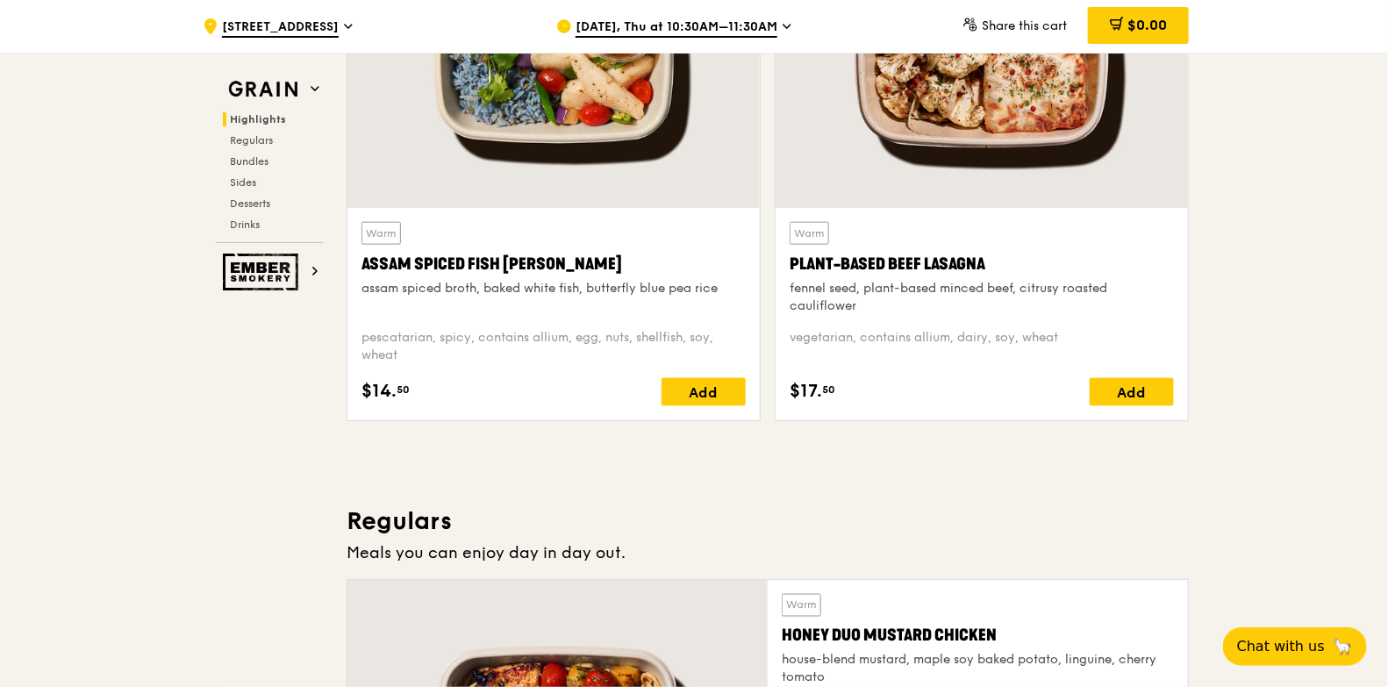
click at [675, 402] on div "Add" at bounding box center [703, 392] width 84 height 28
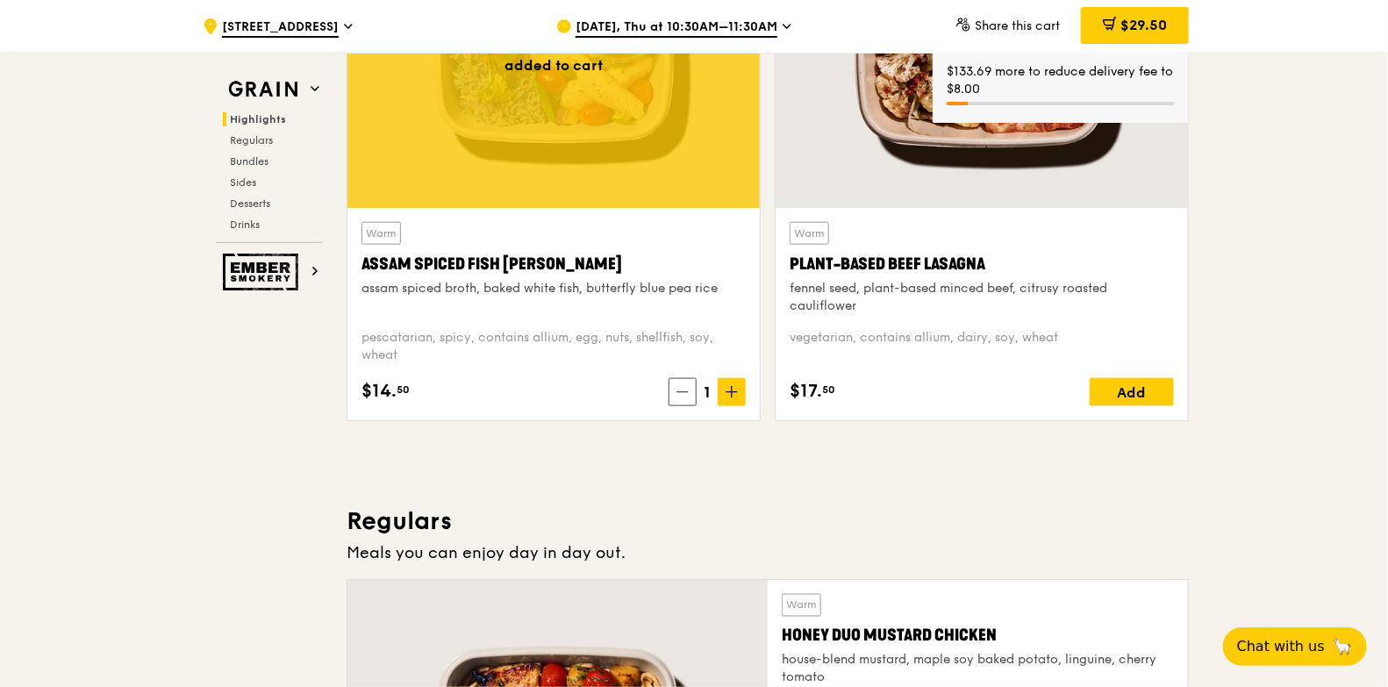
click at [735, 389] on icon at bounding box center [731, 392] width 12 height 12
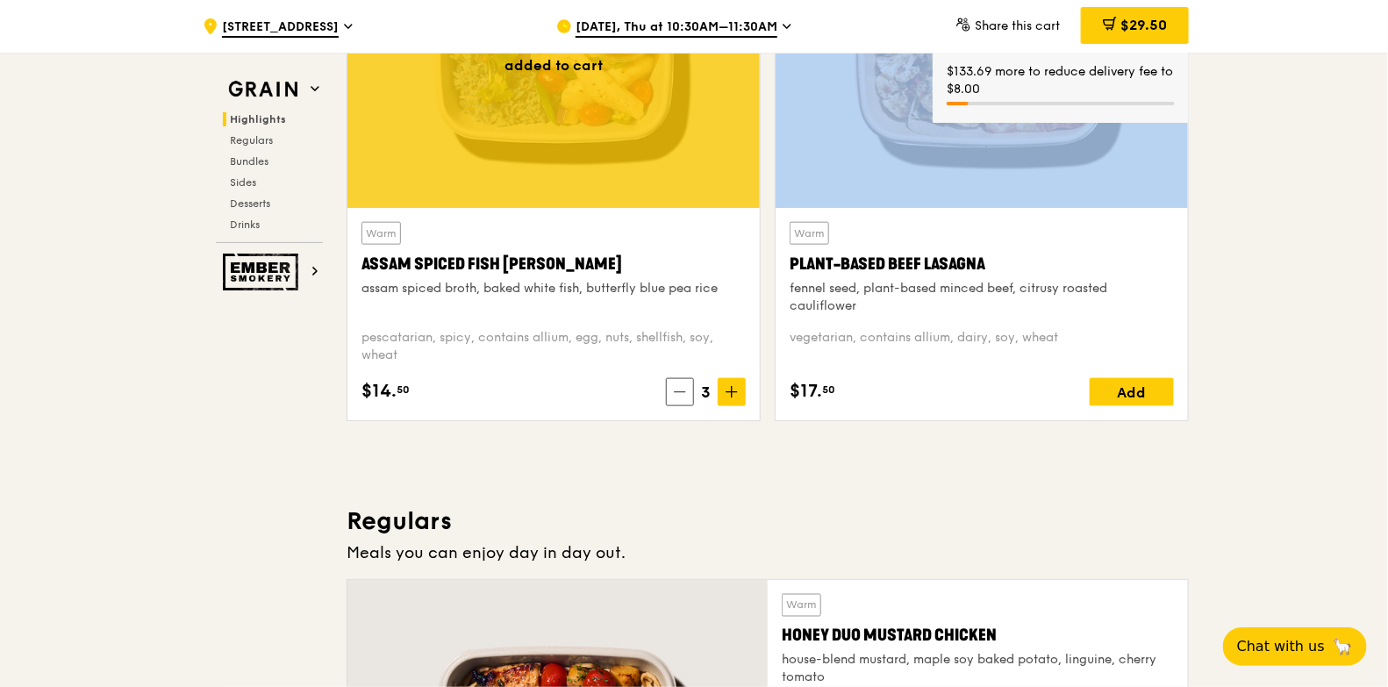
click at [735, 389] on icon at bounding box center [731, 392] width 12 height 12
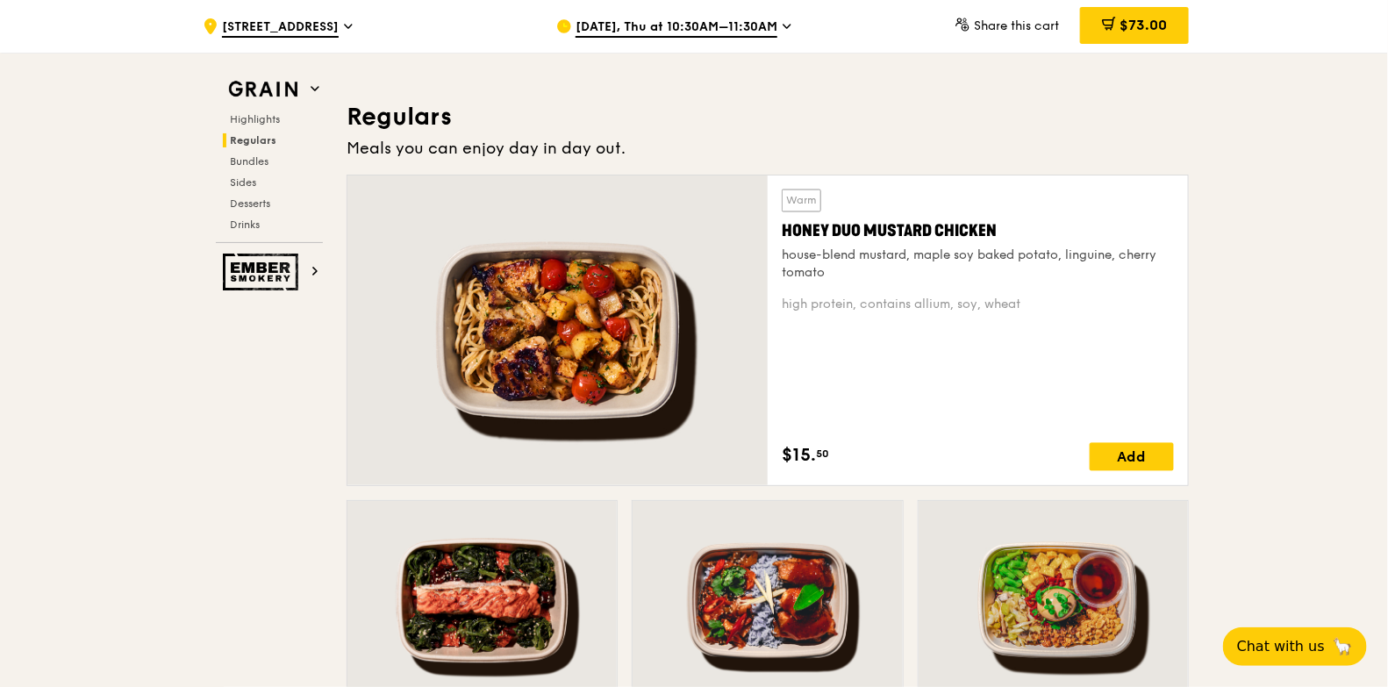
scroll to position [1206, 0]
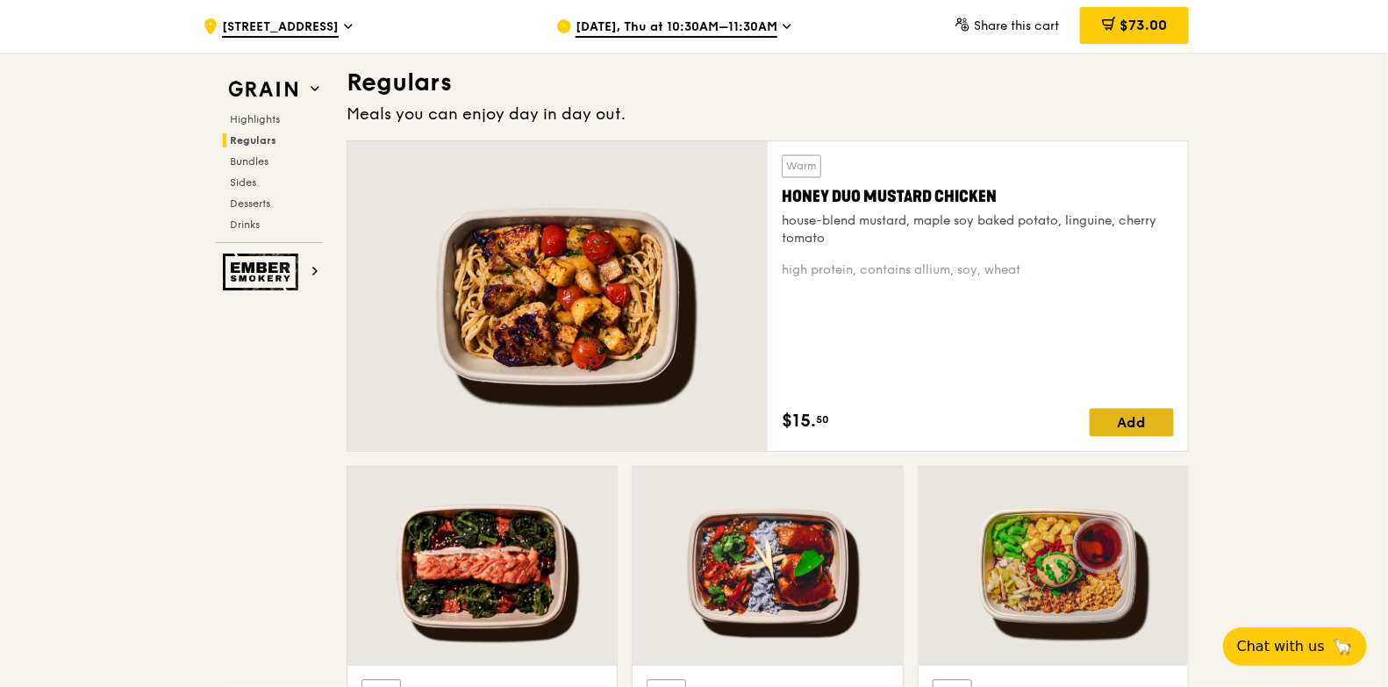
click at [1151, 411] on div "Add" at bounding box center [1131, 423] width 84 height 28
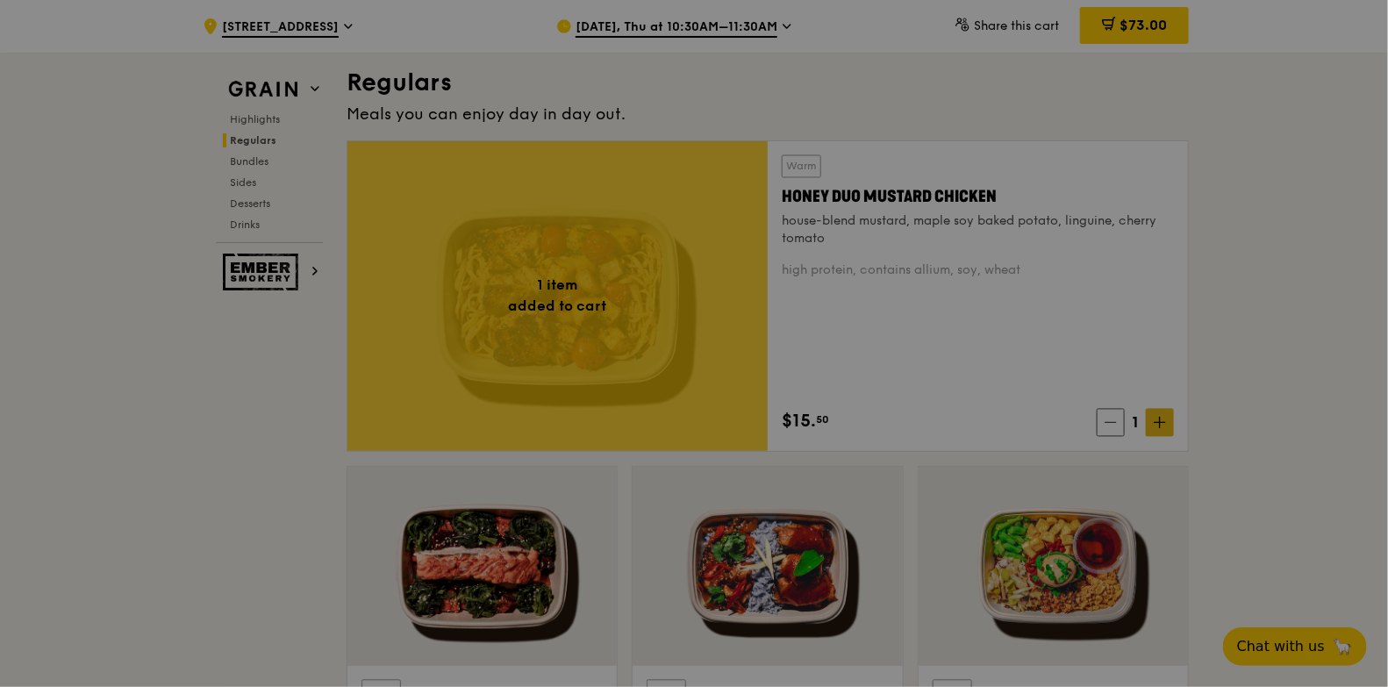
click at [1161, 418] on div at bounding box center [694, 343] width 1388 height 687
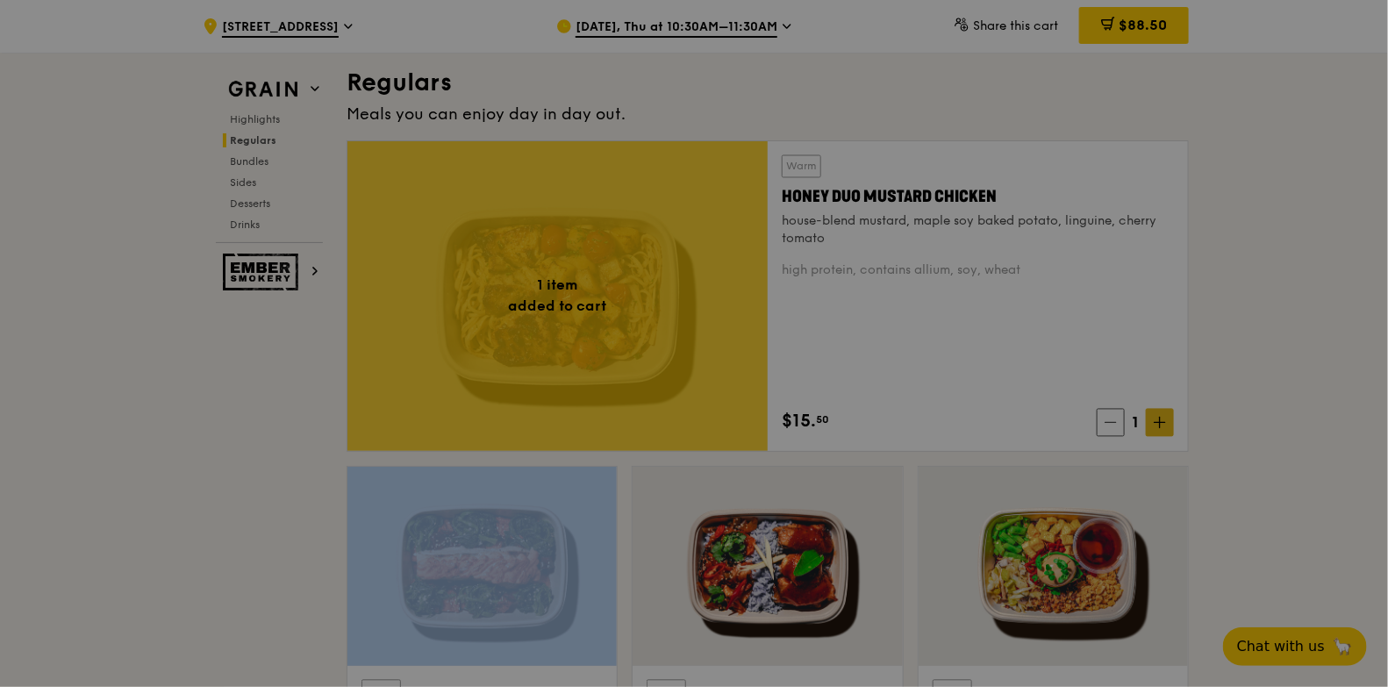
click at [1161, 418] on icon at bounding box center [1160, 423] width 12 height 12
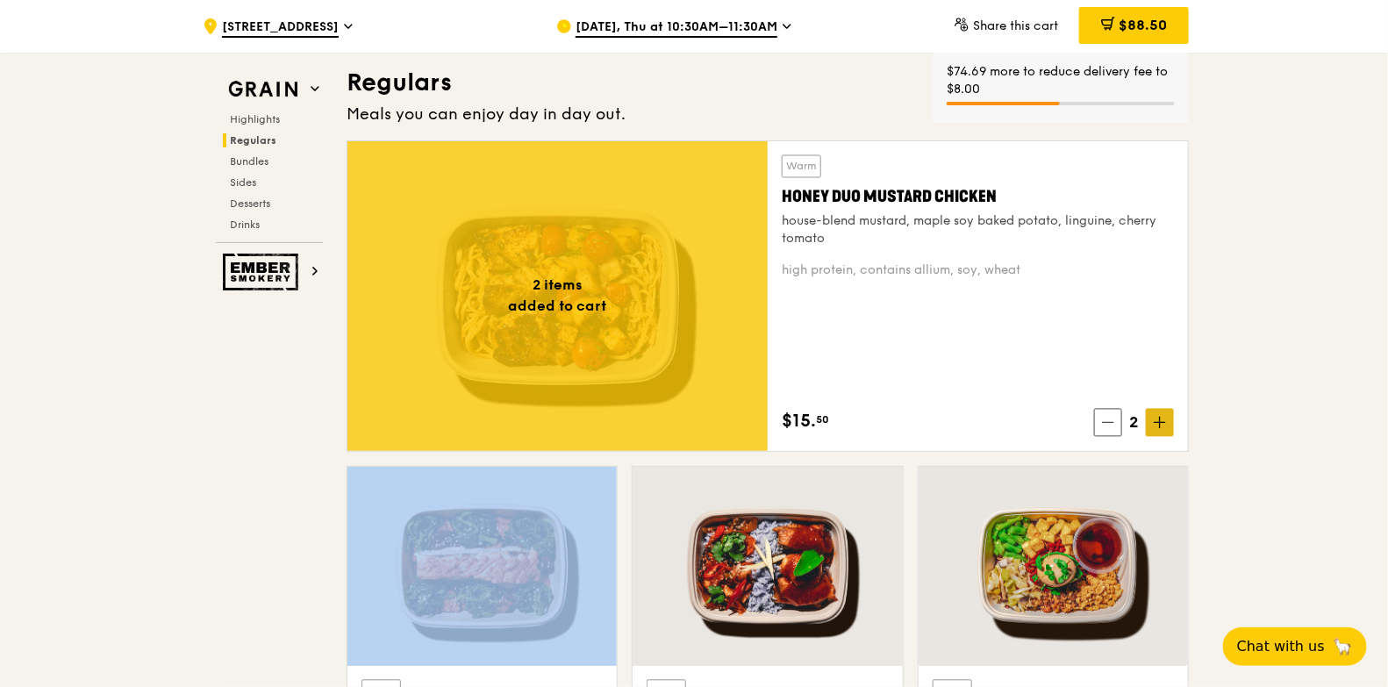
click at [1161, 418] on icon at bounding box center [1160, 423] width 12 height 12
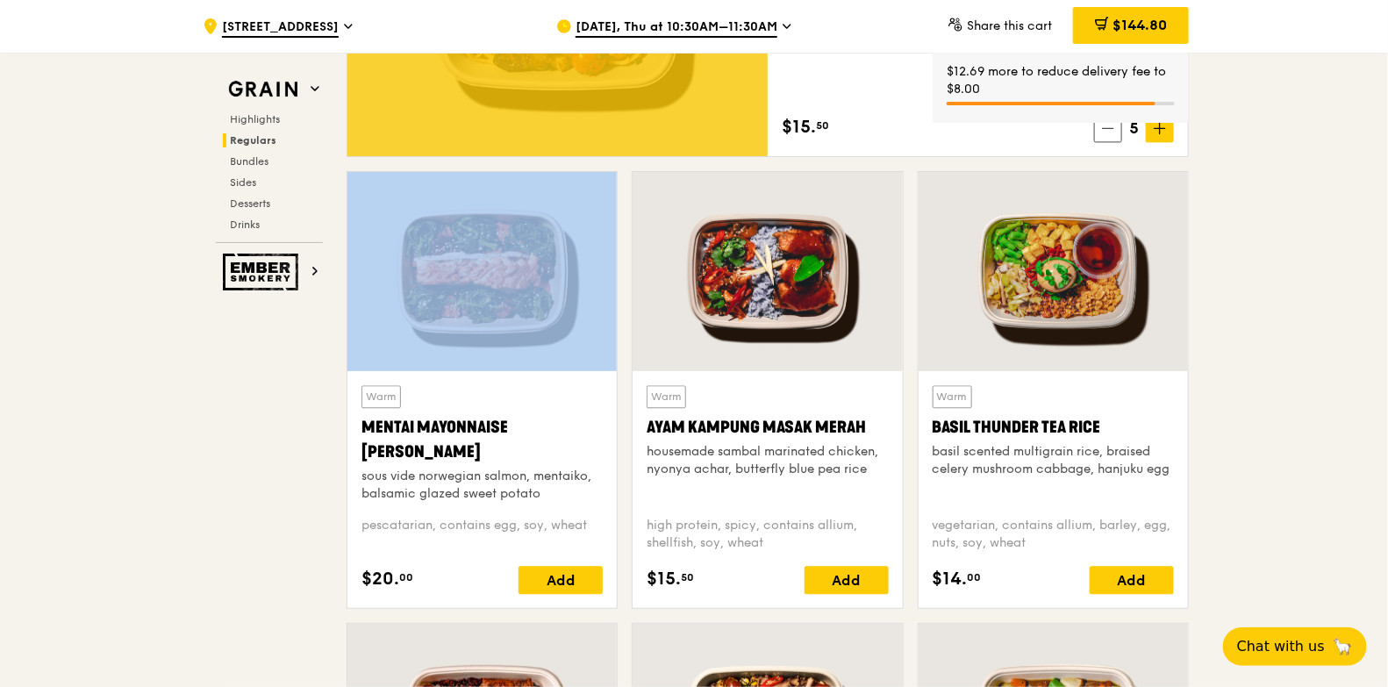
scroll to position [1535, 0]
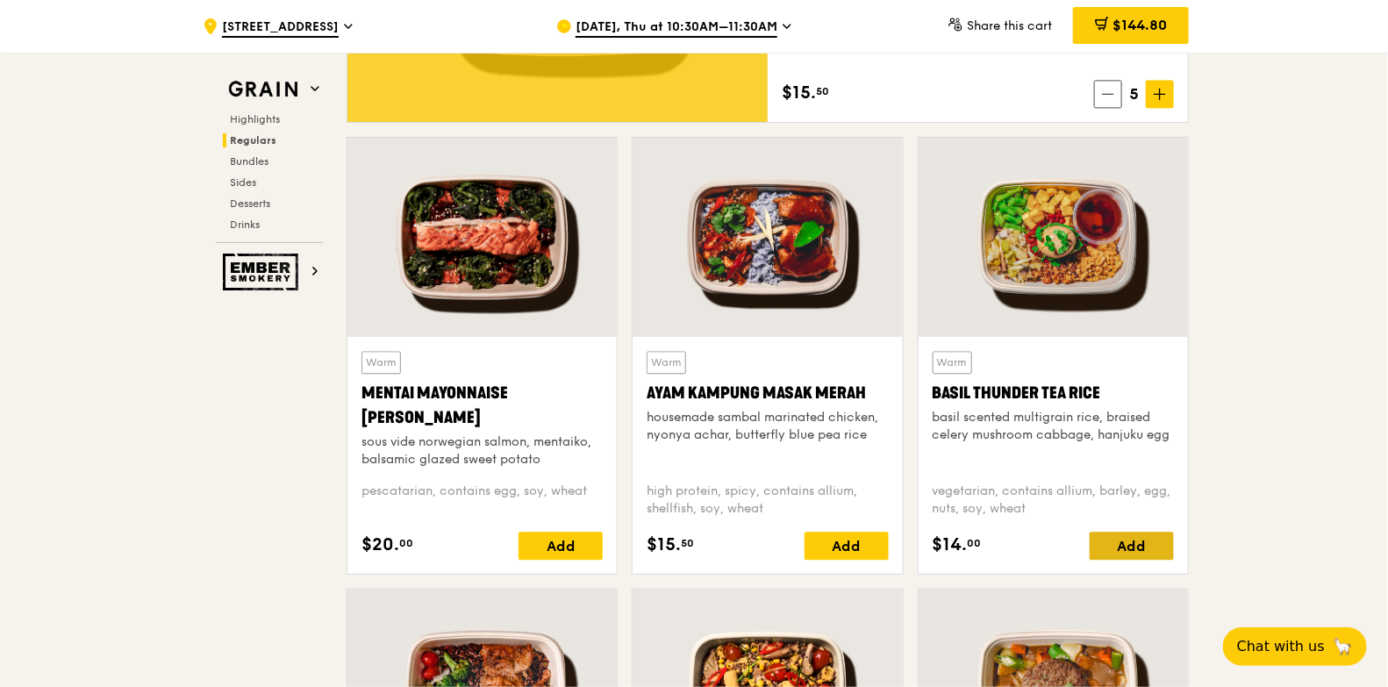
click at [1154, 534] on div "Add" at bounding box center [1131, 546] width 84 height 28
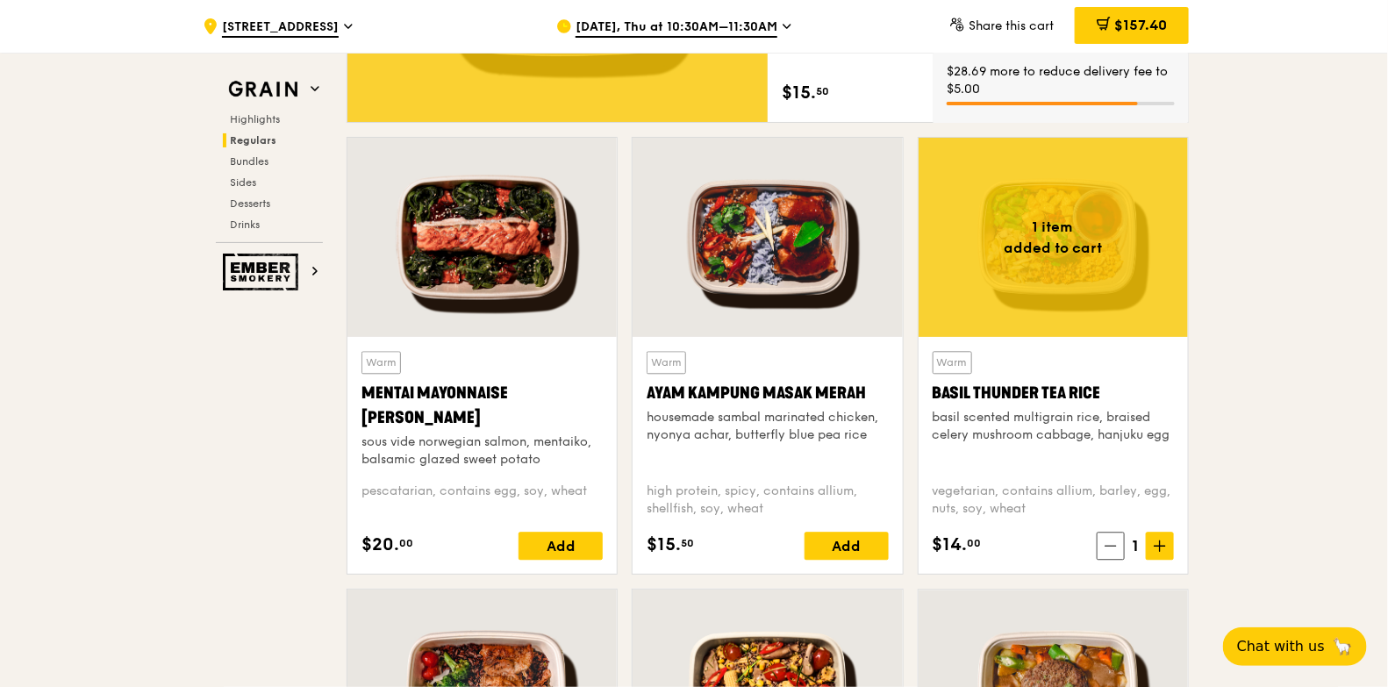
click at [1166, 546] on icon at bounding box center [1160, 545] width 12 height 12
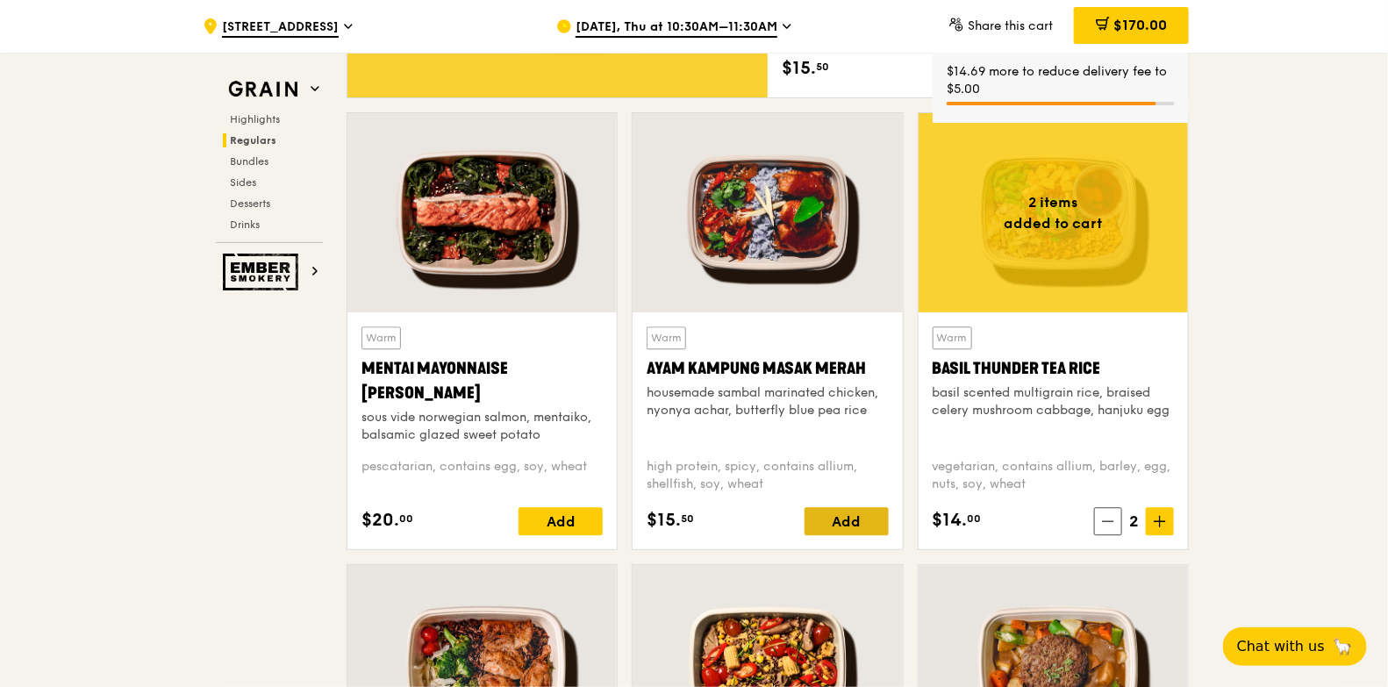
scroll to position [1974, 0]
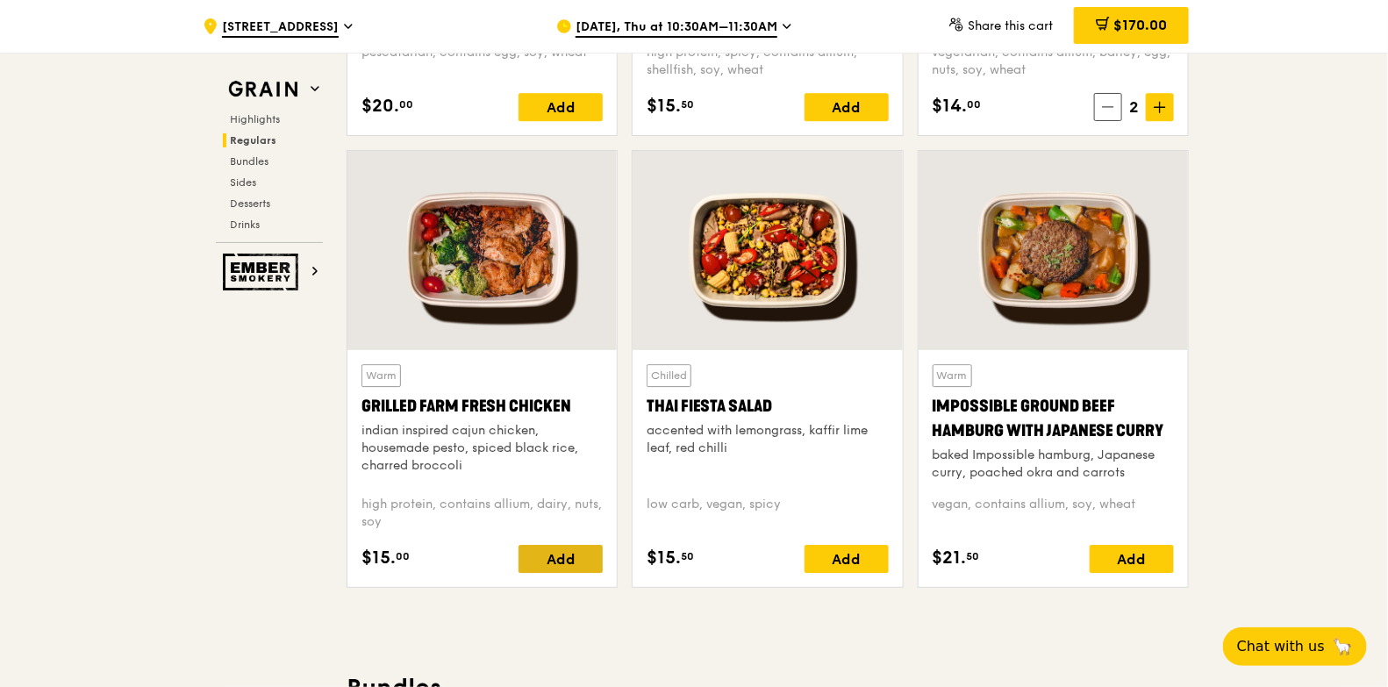
click at [572, 550] on div "Add" at bounding box center [560, 559] width 84 height 28
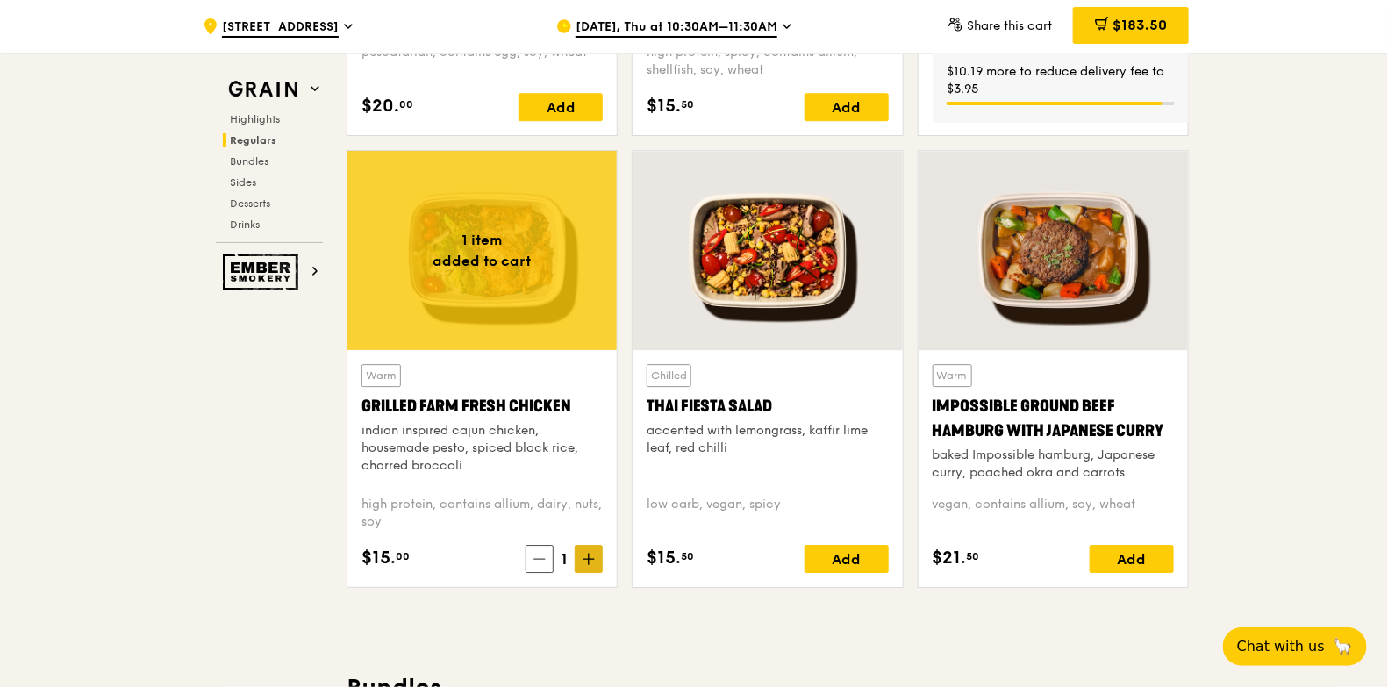
click at [591, 554] on icon at bounding box center [588, 559] width 12 height 12
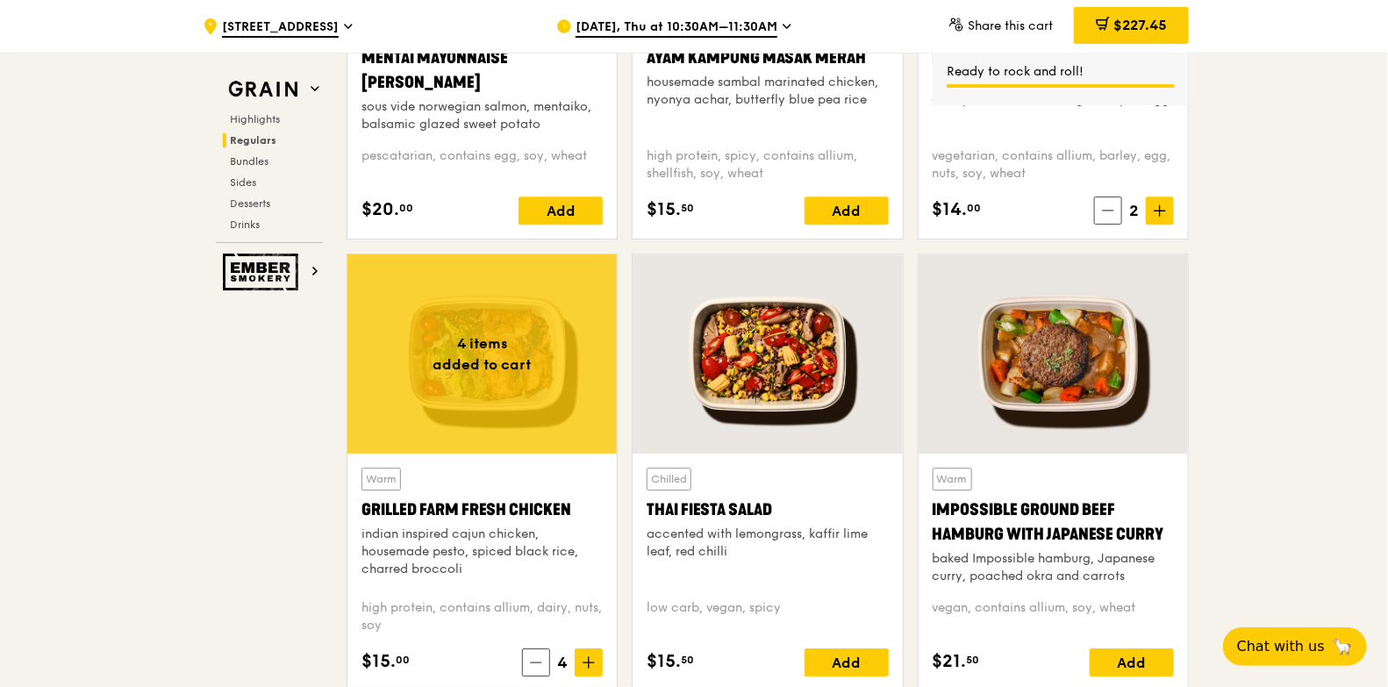
scroll to position [1754, 0]
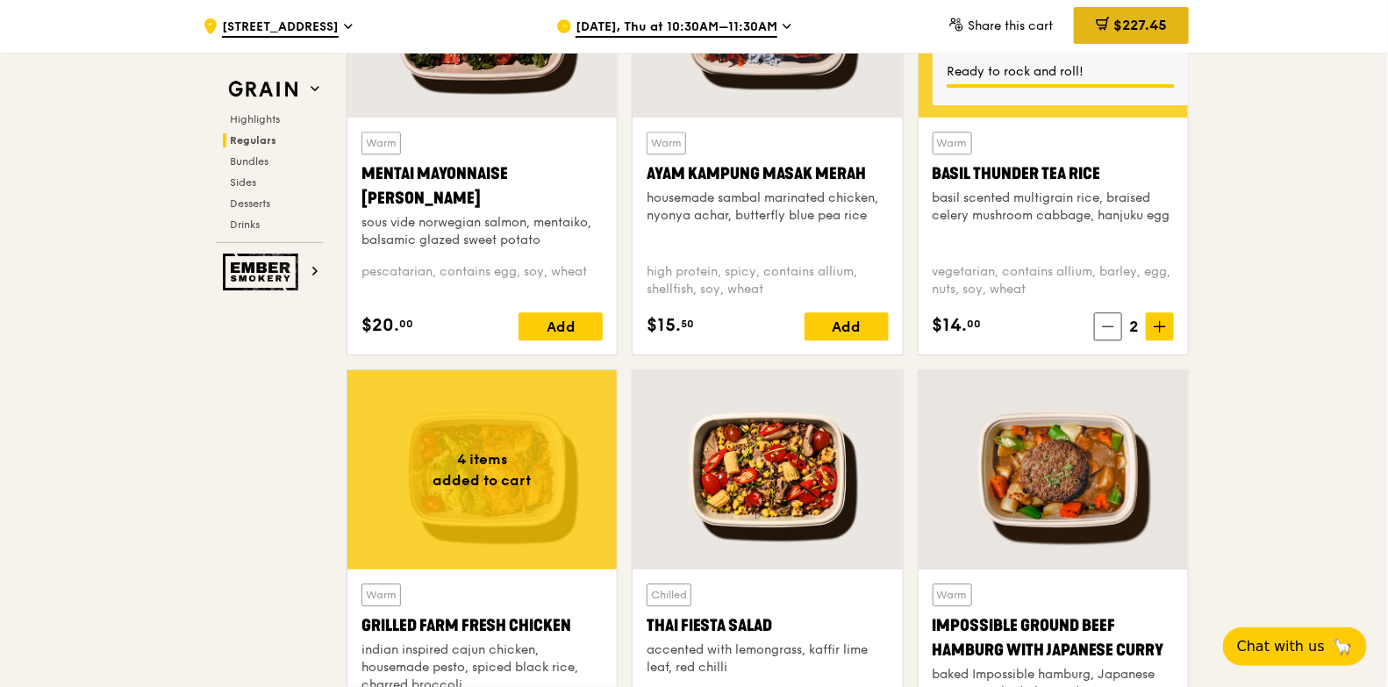
click at [1132, 11] on div "$227.45" at bounding box center [1131, 25] width 115 height 37
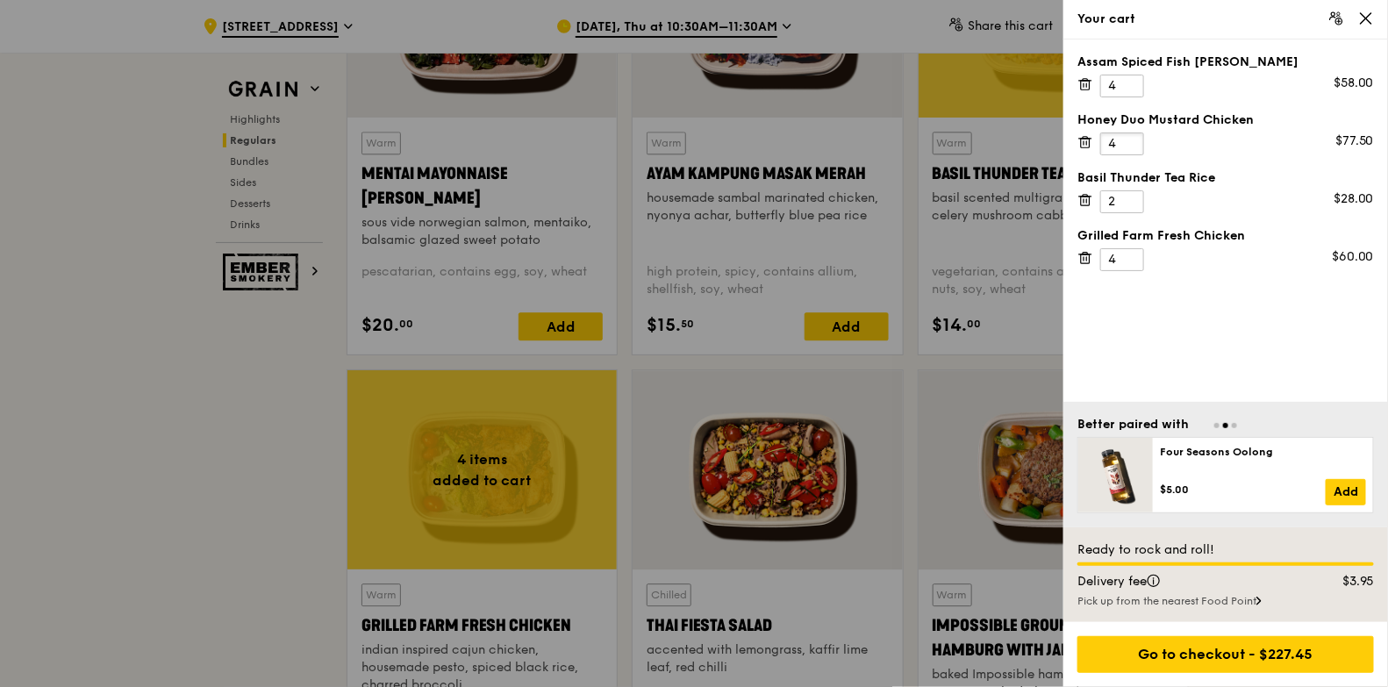
type input "4"
click at [1129, 145] on input "4" at bounding box center [1122, 143] width 44 height 23
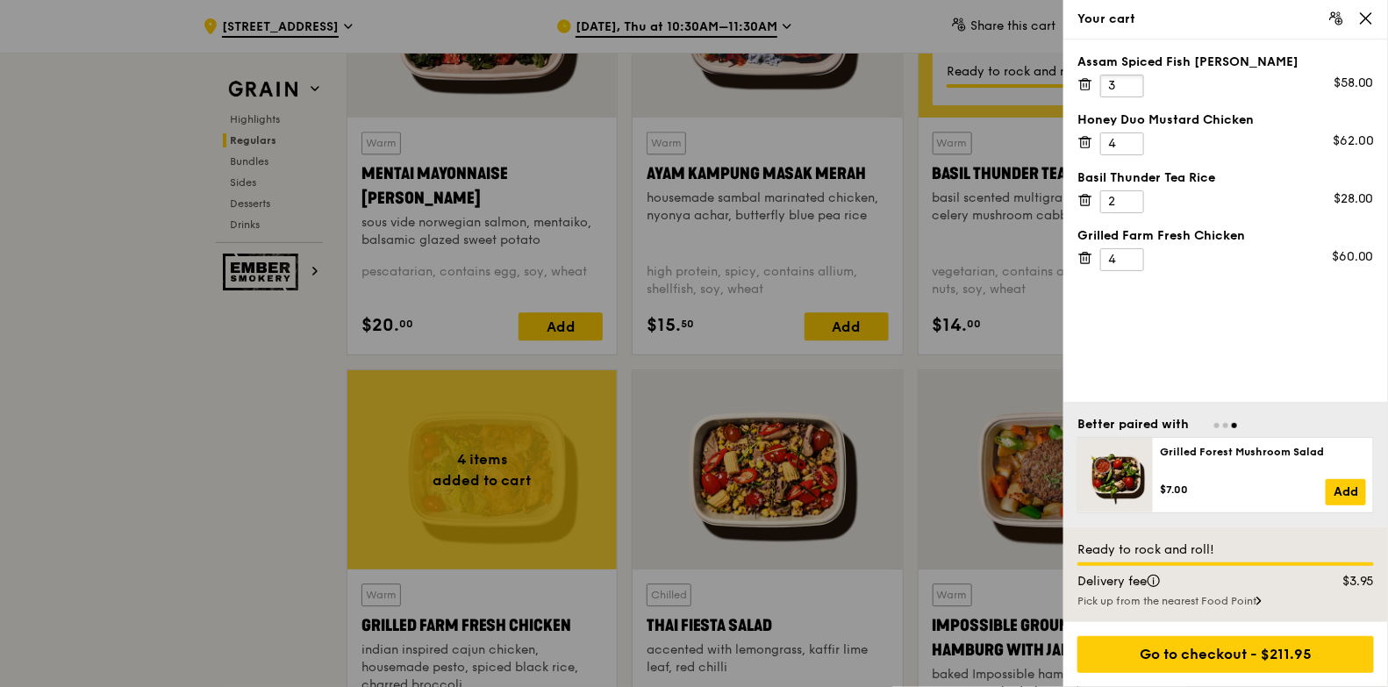
type input "3"
click at [1132, 91] on input "3" at bounding box center [1122, 86] width 44 height 23
click at [1129, 249] on input "5" at bounding box center [1122, 259] width 44 height 23
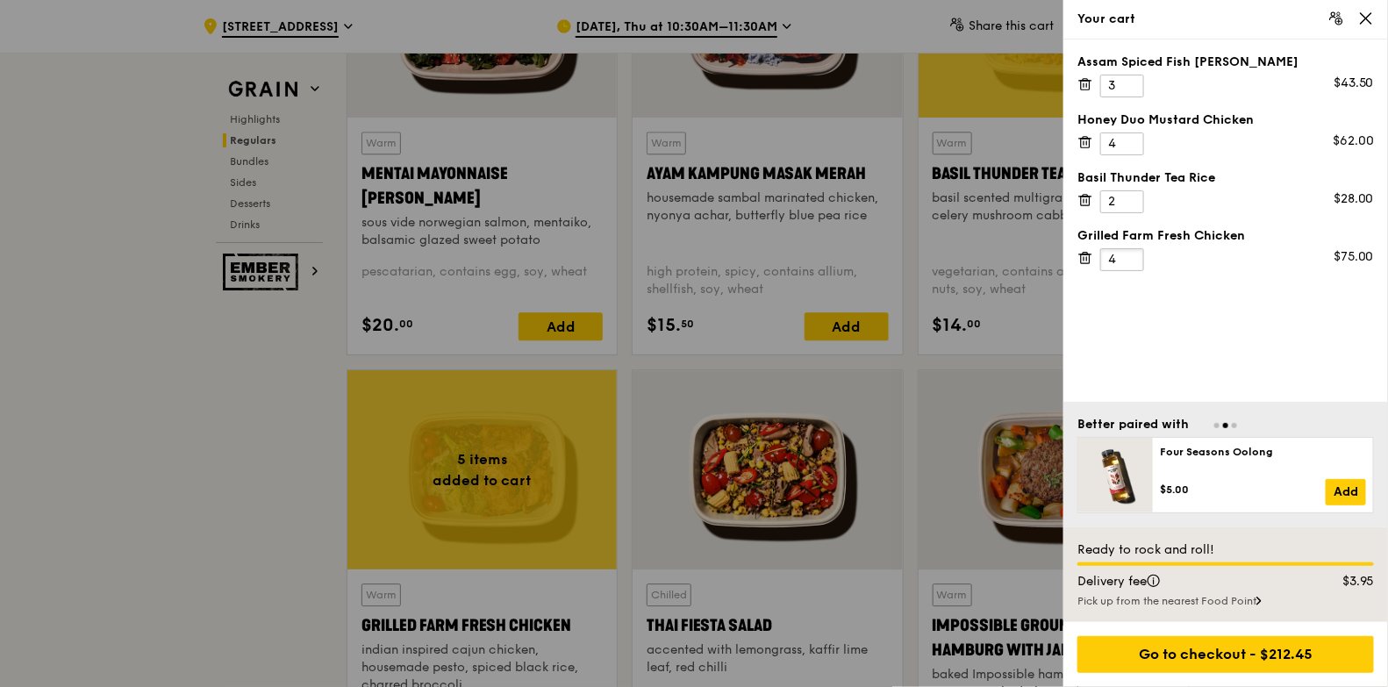
type input "4"
click at [1131, 261] on input "4" at bounding box center [1122, 259] width 44 height 23
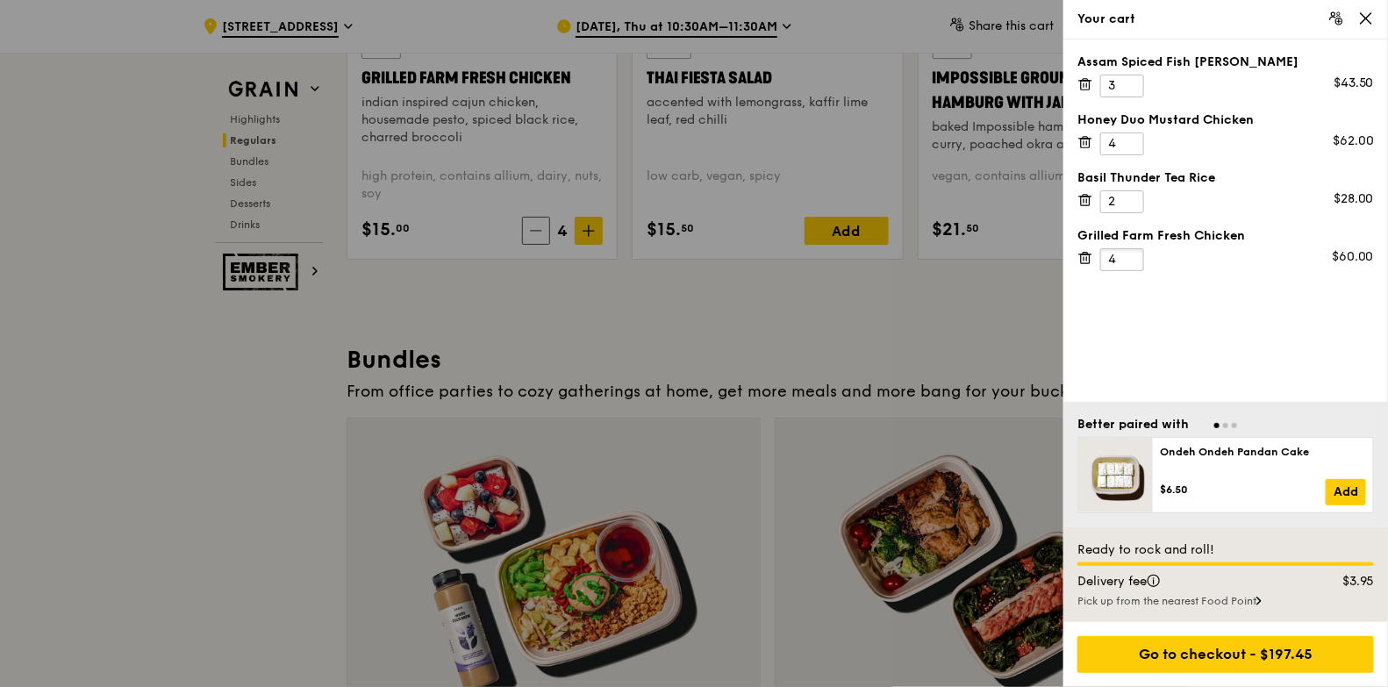
scroll to position [2303, 0]
click at [1228, 642] on div "Go to checkout - $197.45" at bounding box center [1225, 654] width 296 height 37
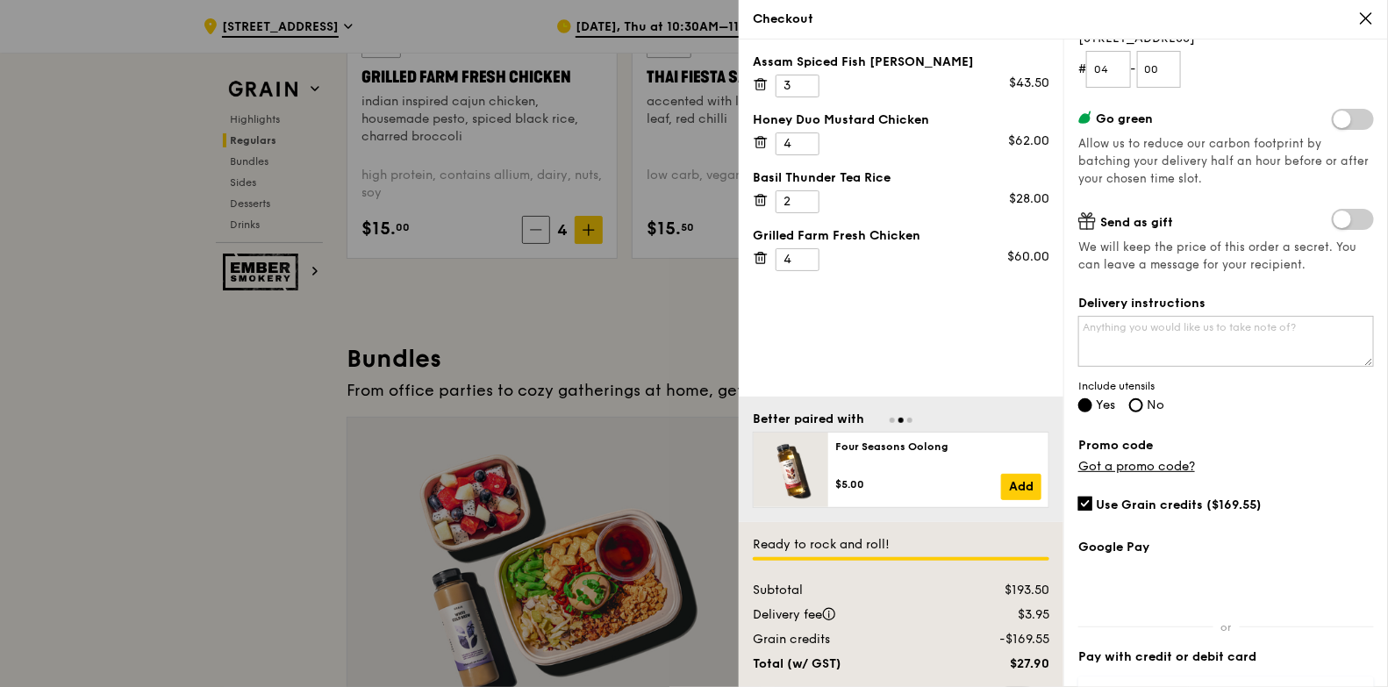
scroll to position [364, 0]
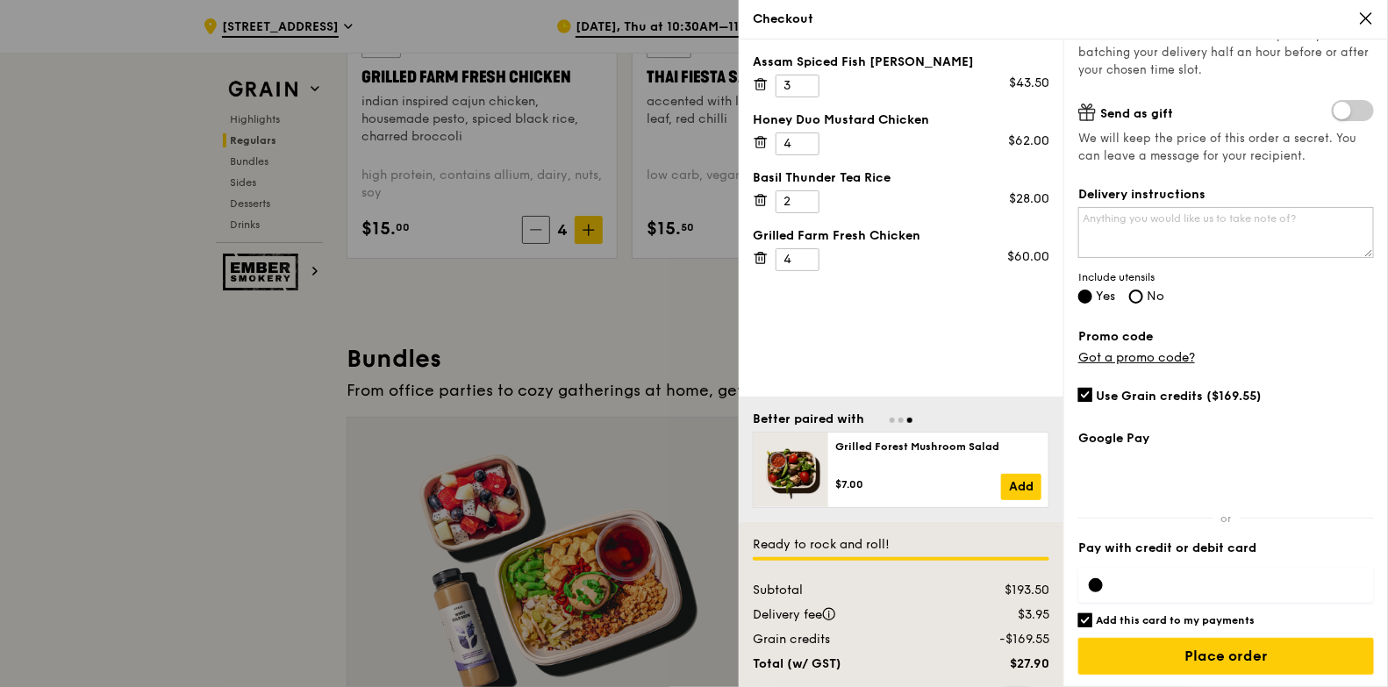
click at [1080, 614] on input "Add this card to my payments" at bounding box center [1085, 620] width 14 height 14
checkbox input "false"
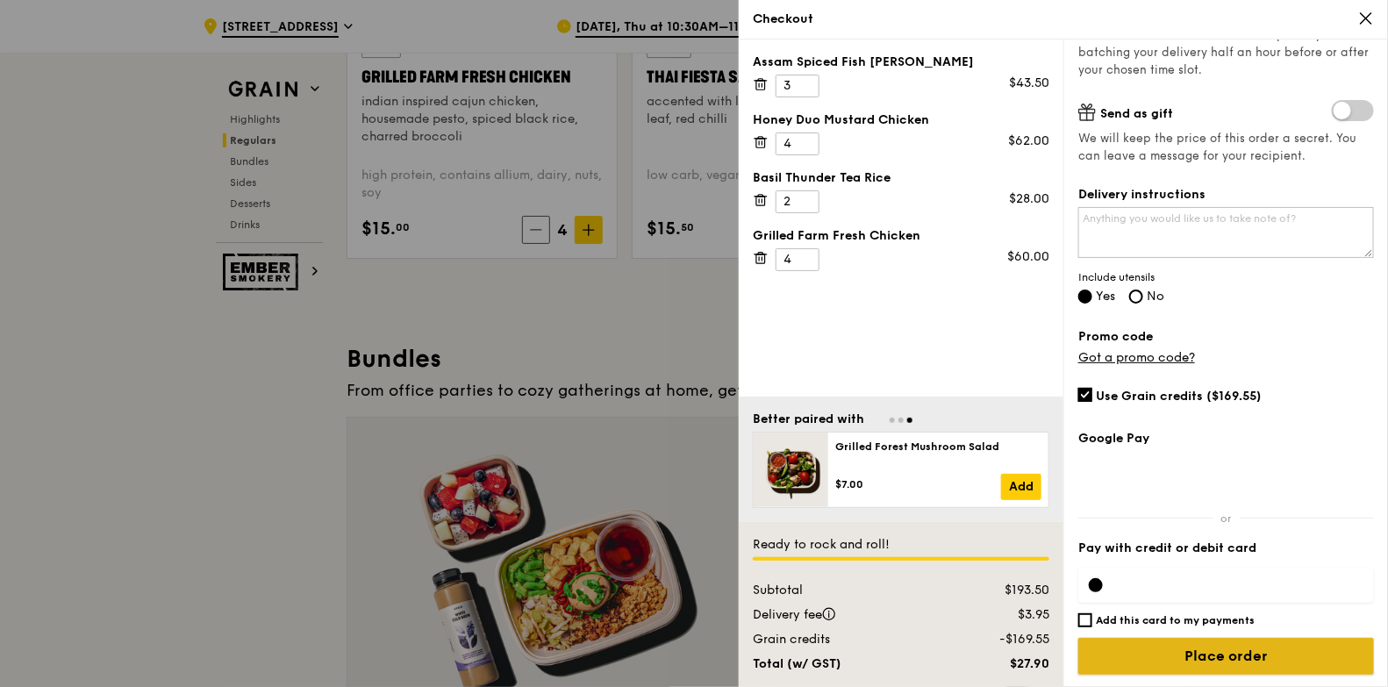
click at [1125, 655] on input "Place order" at bounding box center [1226, 656] width 296 height 37
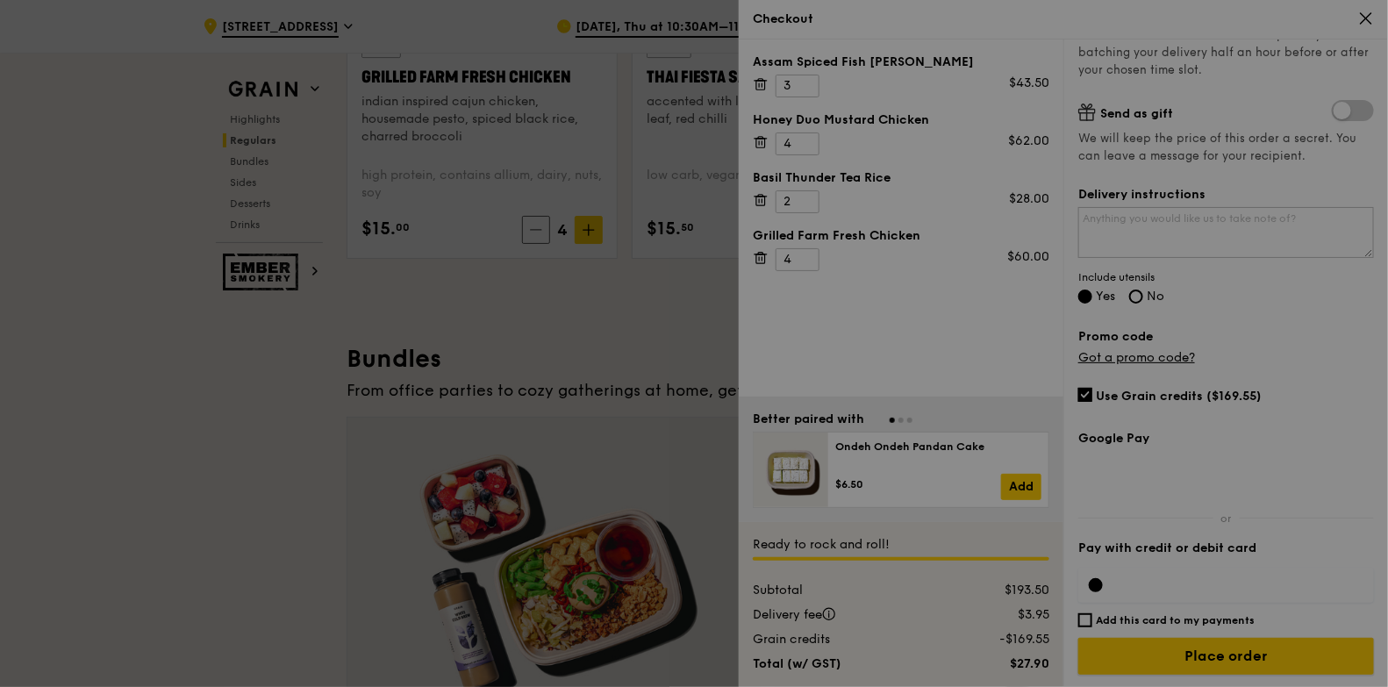
scroll to position [2193, 0]
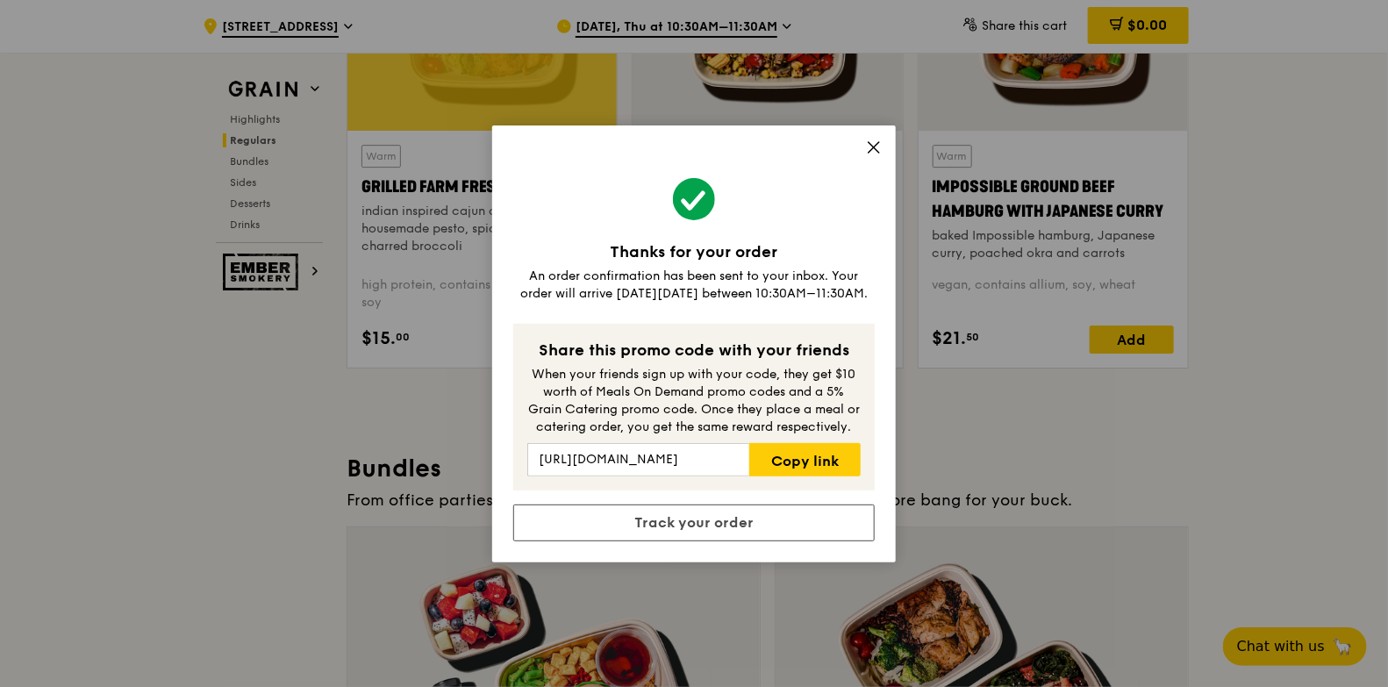
drag, startPoint x: 881, startPoint y: 143, endPoint x: 1011, endPoint y: 91, distance: 139.8
click at [881, 143] on icon at bounding box center [874, 147] width 16 height 16
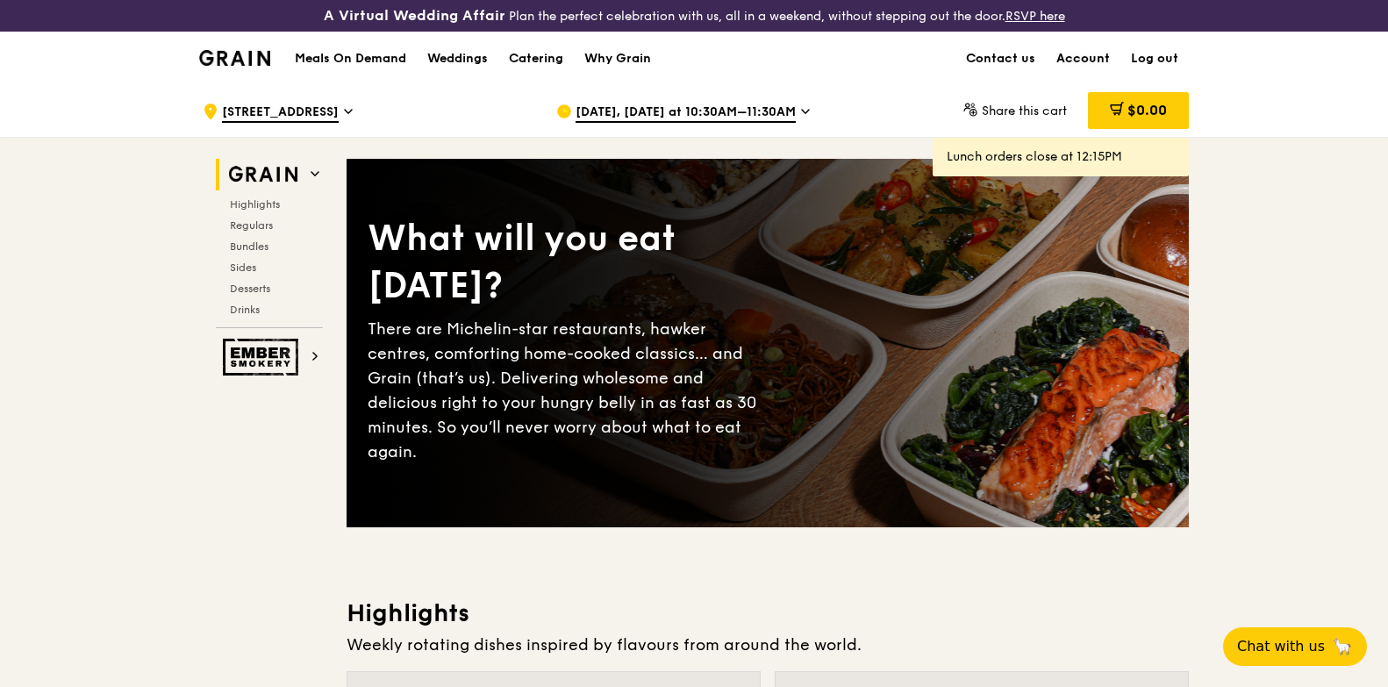
drag, startPoint x: 0, startPoint y: 0, endPoint x: 1077, endPoint y: 61, distance: 1078.9
click at [1077, 61] on link "Account" at bounding box center [1083, 58] width 75 height 53
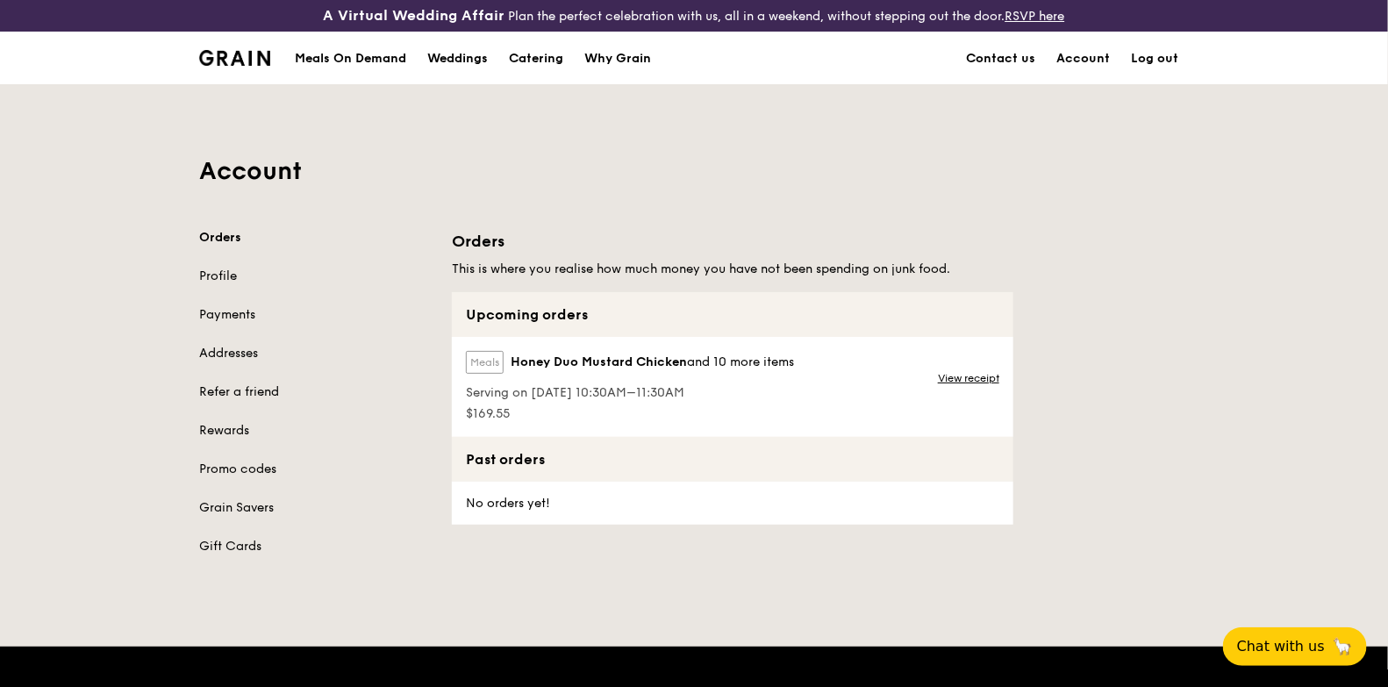
click at [949, 368] on div "View receipt" at bounding box center [970, 387] width 86 height 100
click at [951, 377] on link "View receipt" at bounding box center [968, 378] width 61 height 14
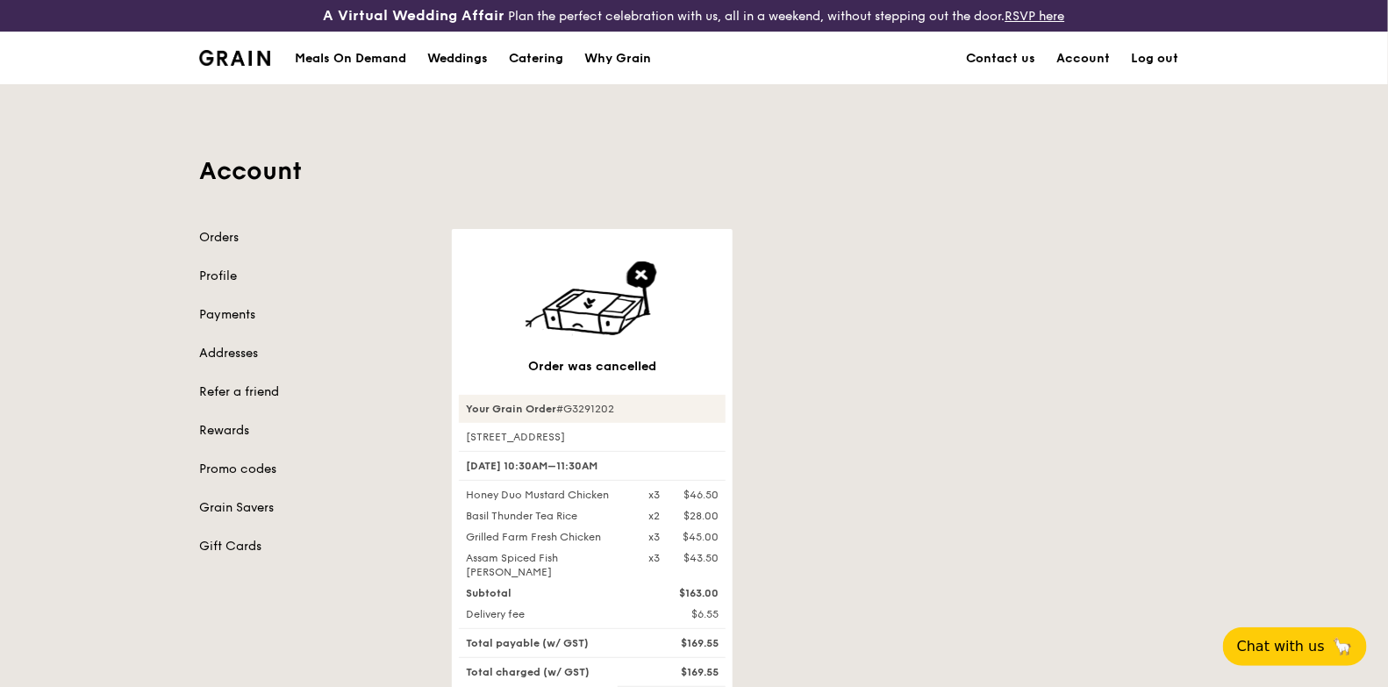
click at [369, 57] on div "Meals On Demand" at bounding box center [350, 58] width 111 height 53
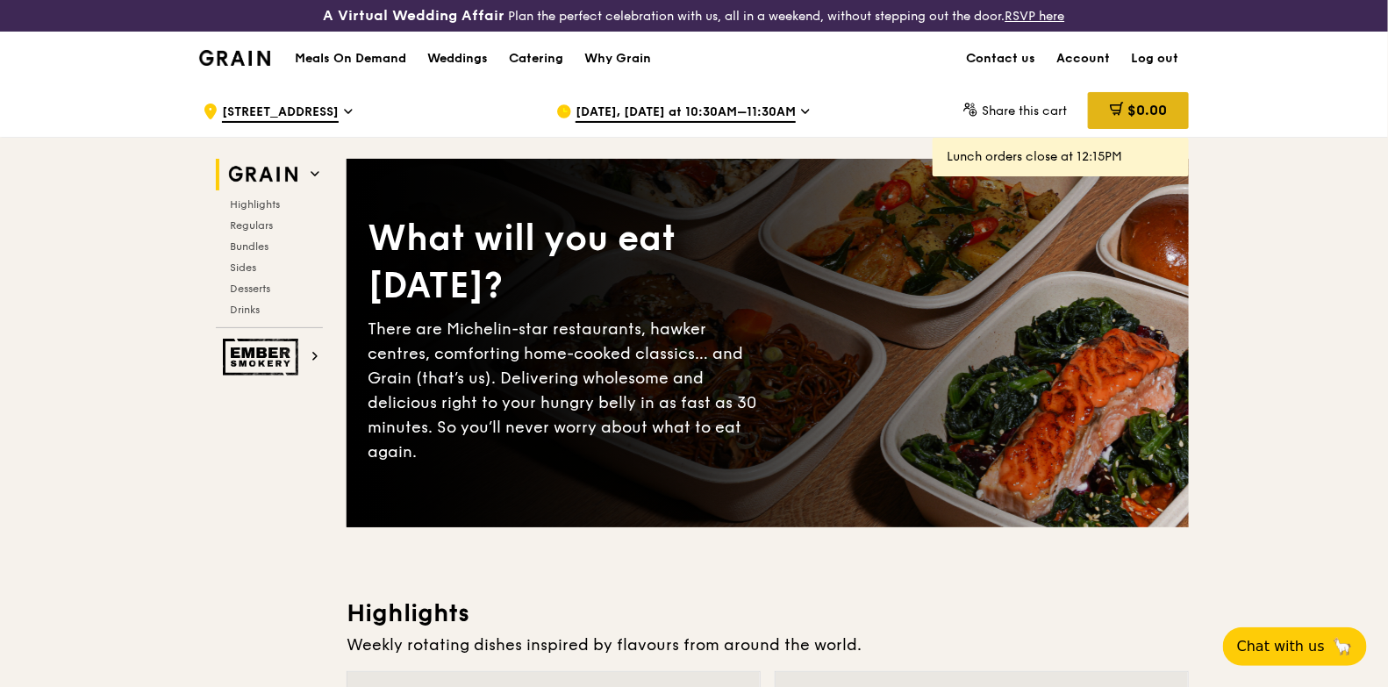
click at [1123, 109] on div "$0.00" at bounding box center [1138, 110] width 101 height 37
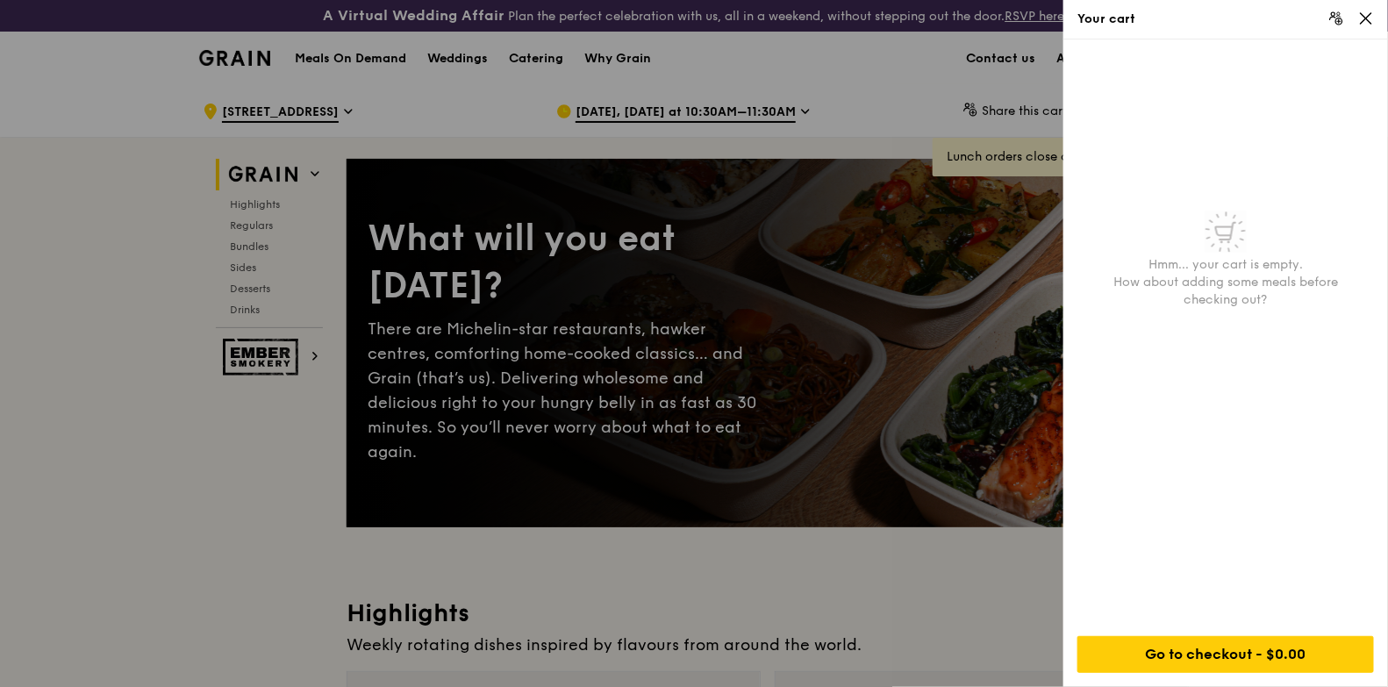
click at [989, 115] on div at bounding box center [694, 343] width 1388 height 687
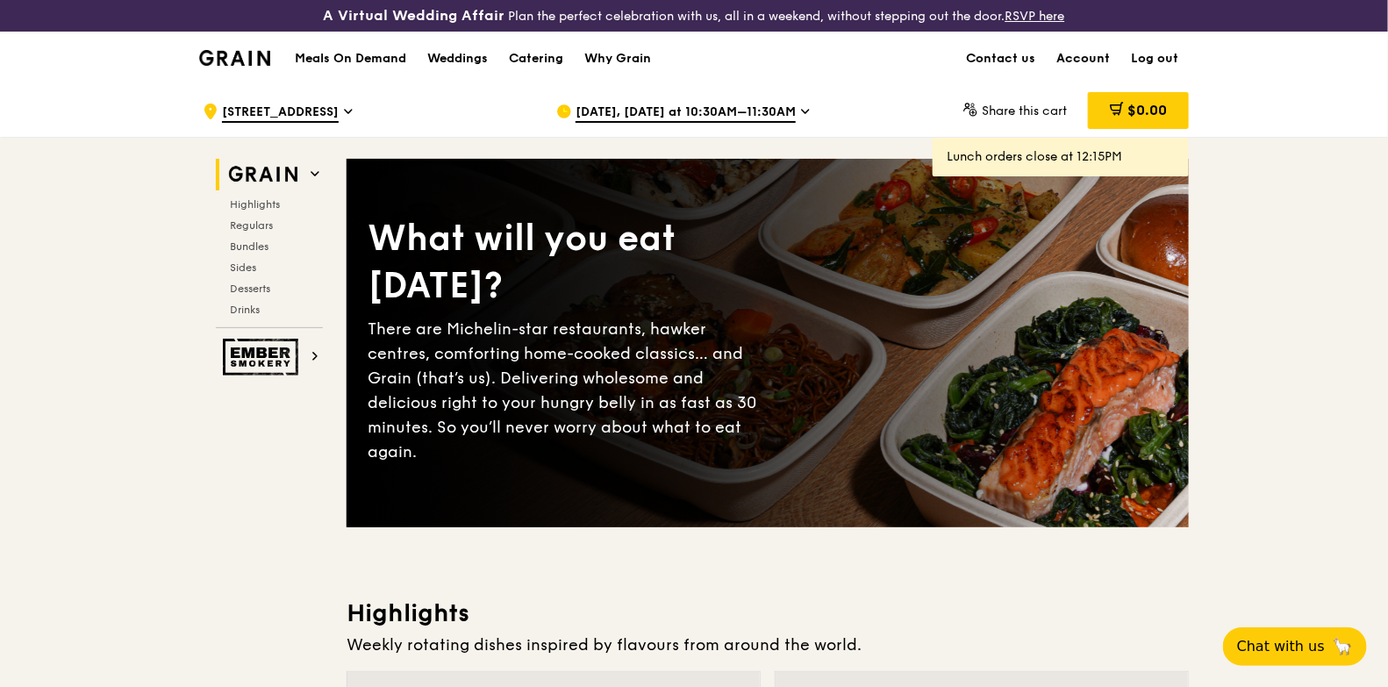
click at [1067, 62] on link "Account" at bounding box center [1083, 58] width 75 height 53
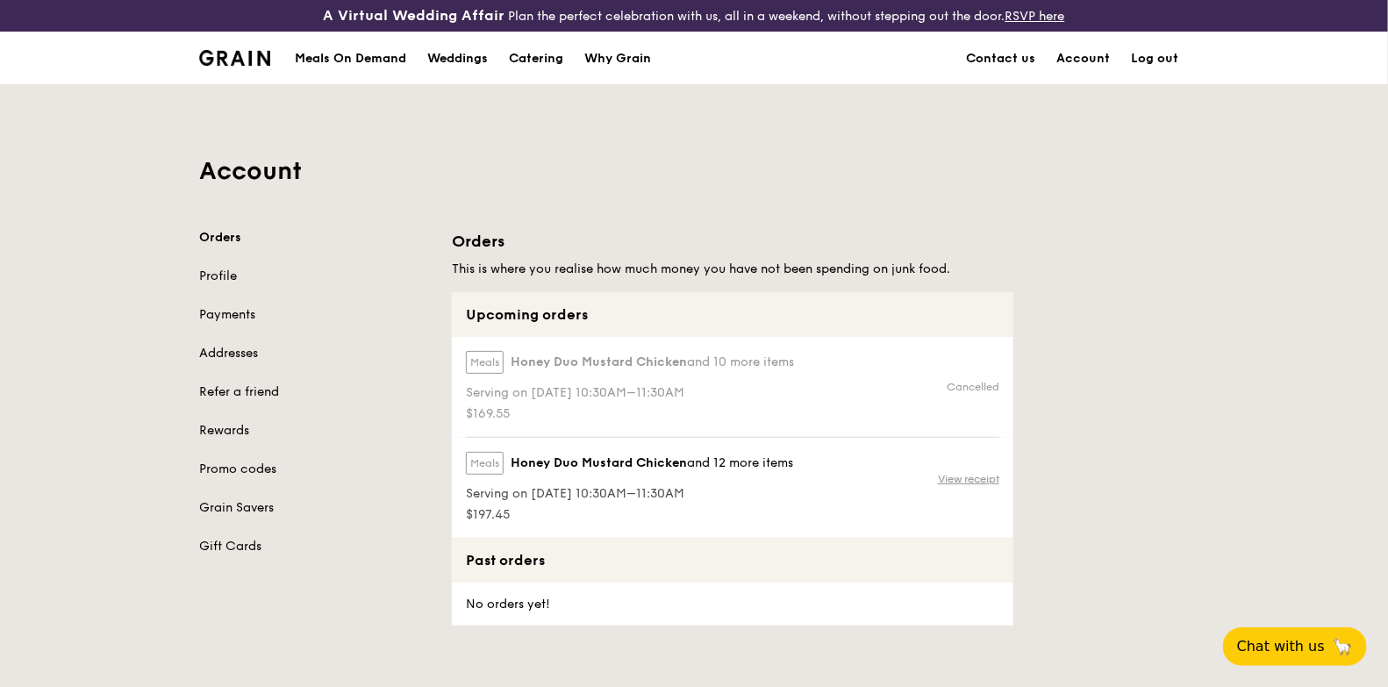
click at [959, 478] on link "View receipt" at bounding box center [968, 479] width 61 height 14
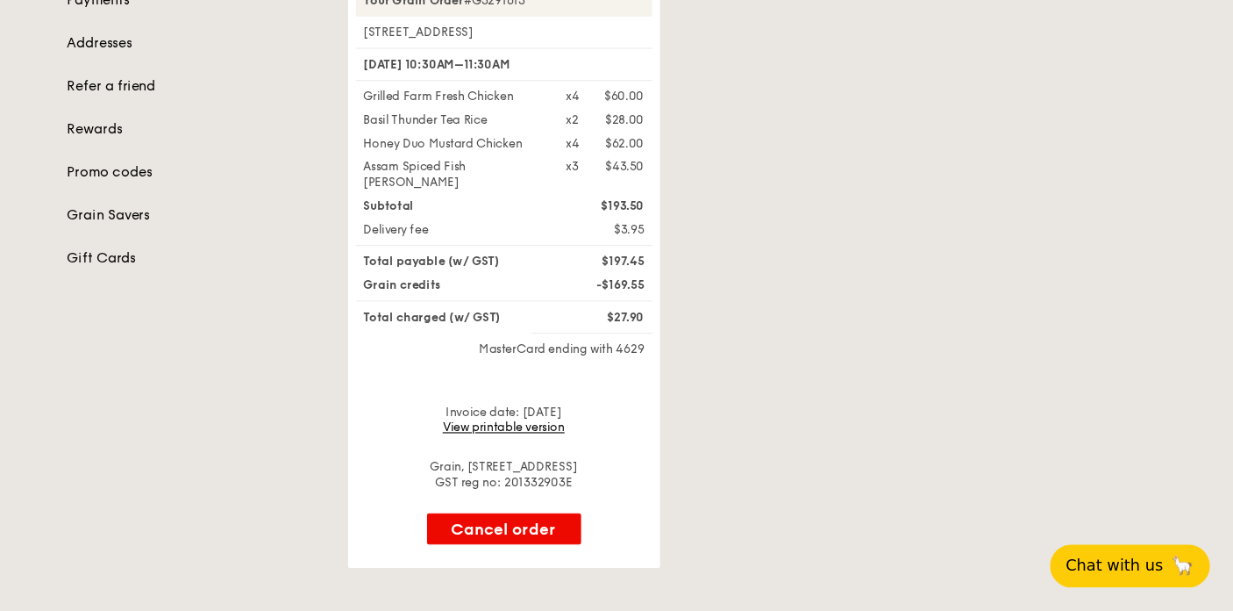
scroll to position [329, 0]
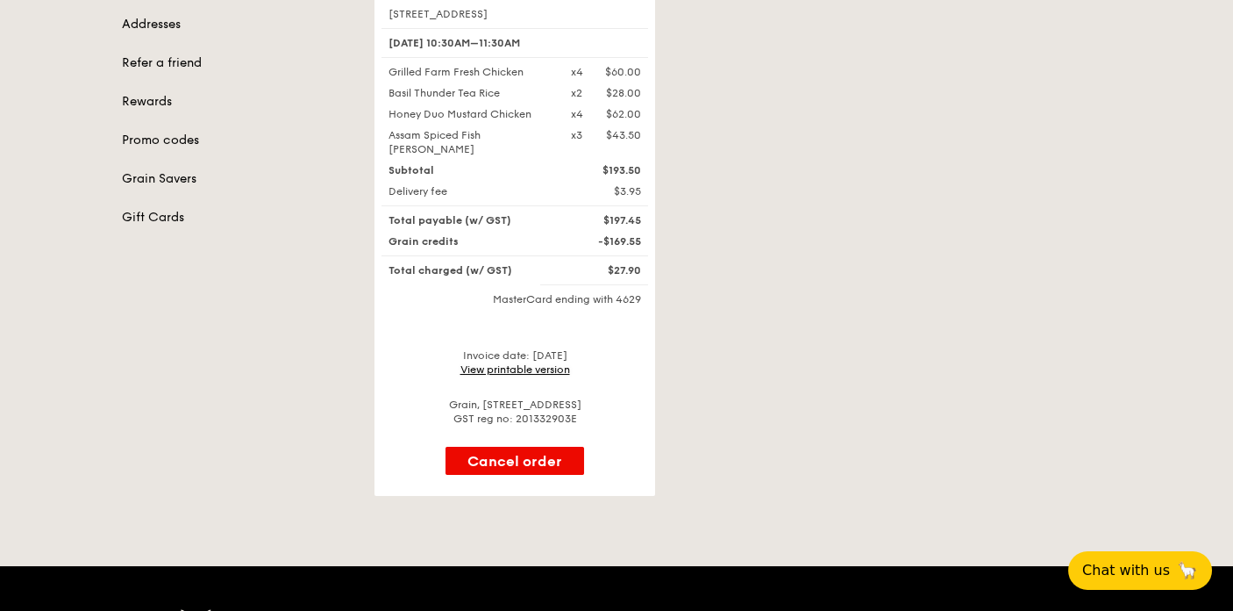
click at [518, 363] on link "View printable version" at bounding box center [516, 369] width 110 height 12
